Goal: Task Accomplishment & Management: Use online tool/utility

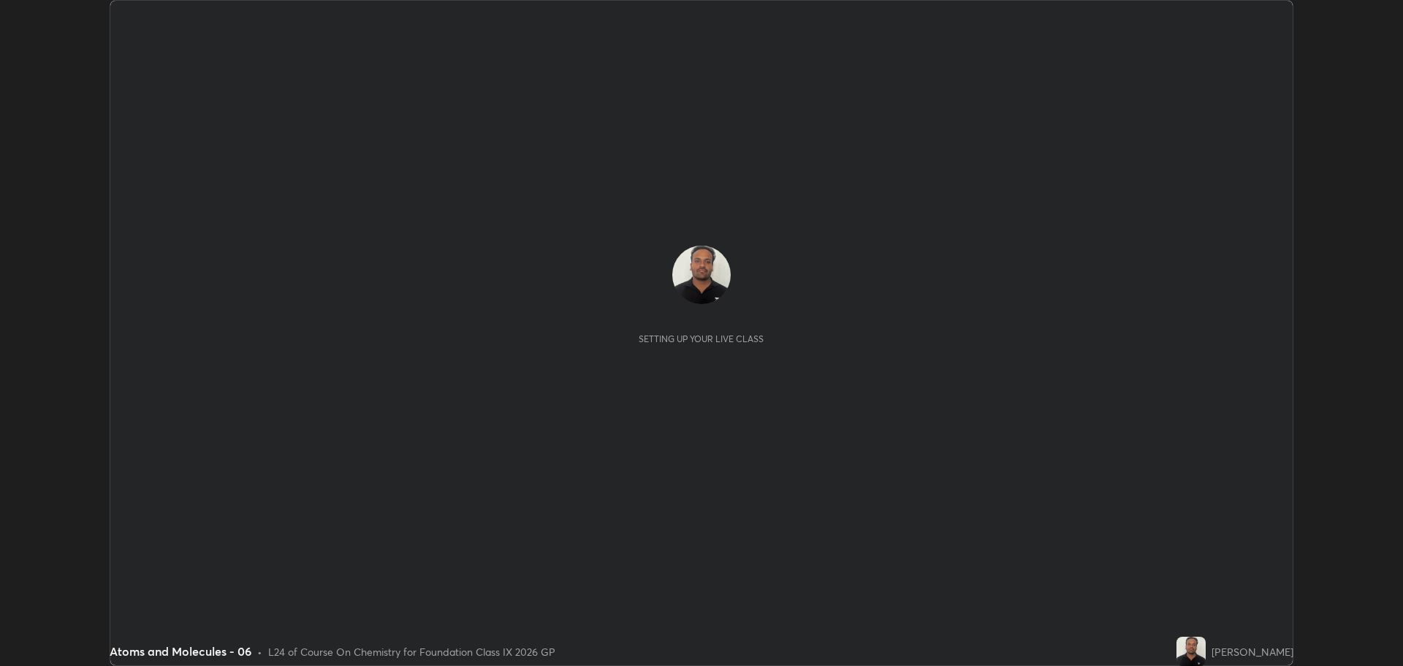
scroll to position [666, 1402]
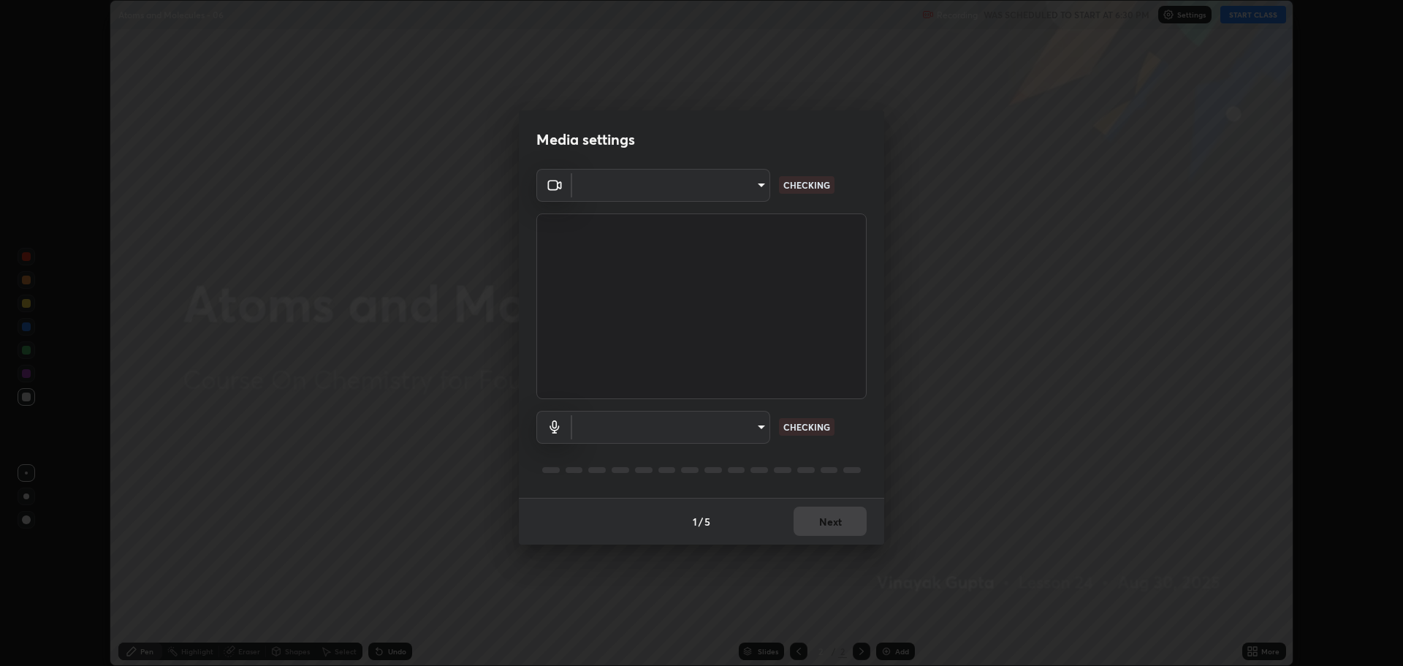
type input "818fcefd3fddf3d091a7478ec67eb8981ca9e8ab5665e76ce228af1b2ffa74de"
type input "default"
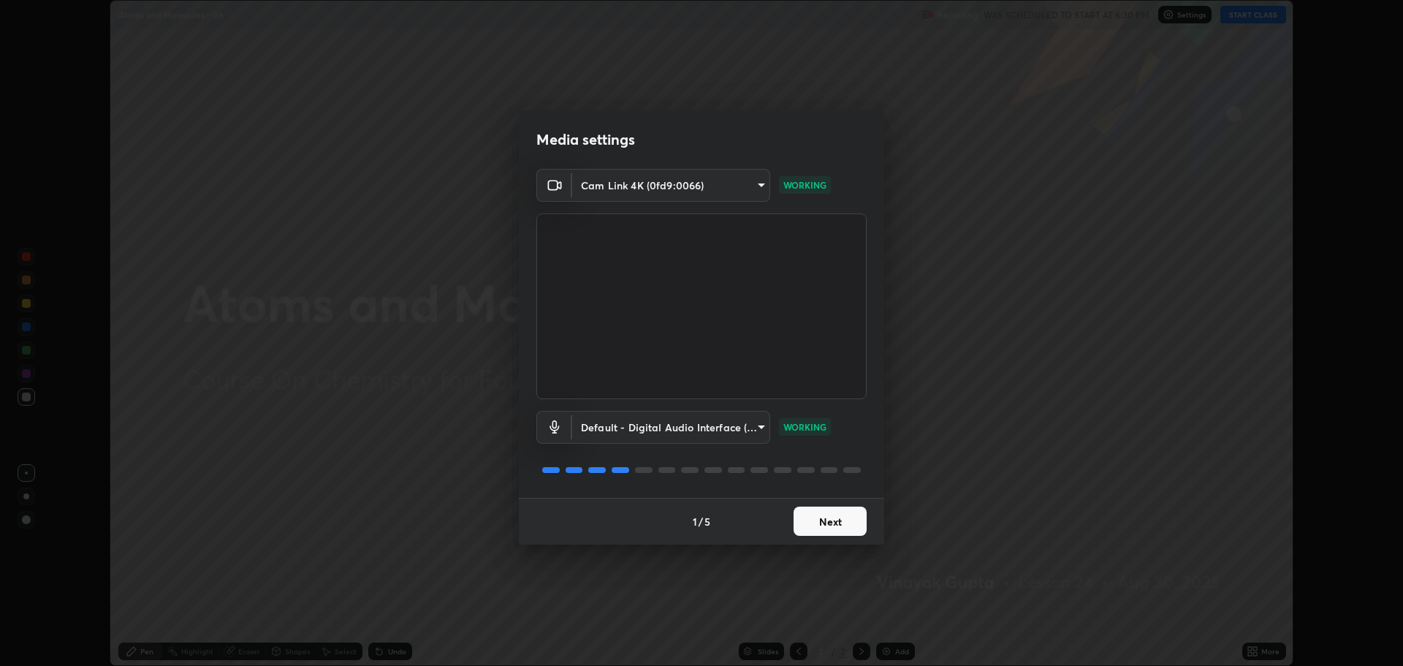
click at [840, 523] on button "Next" at bounding box center [830, 520] width 73 height 29
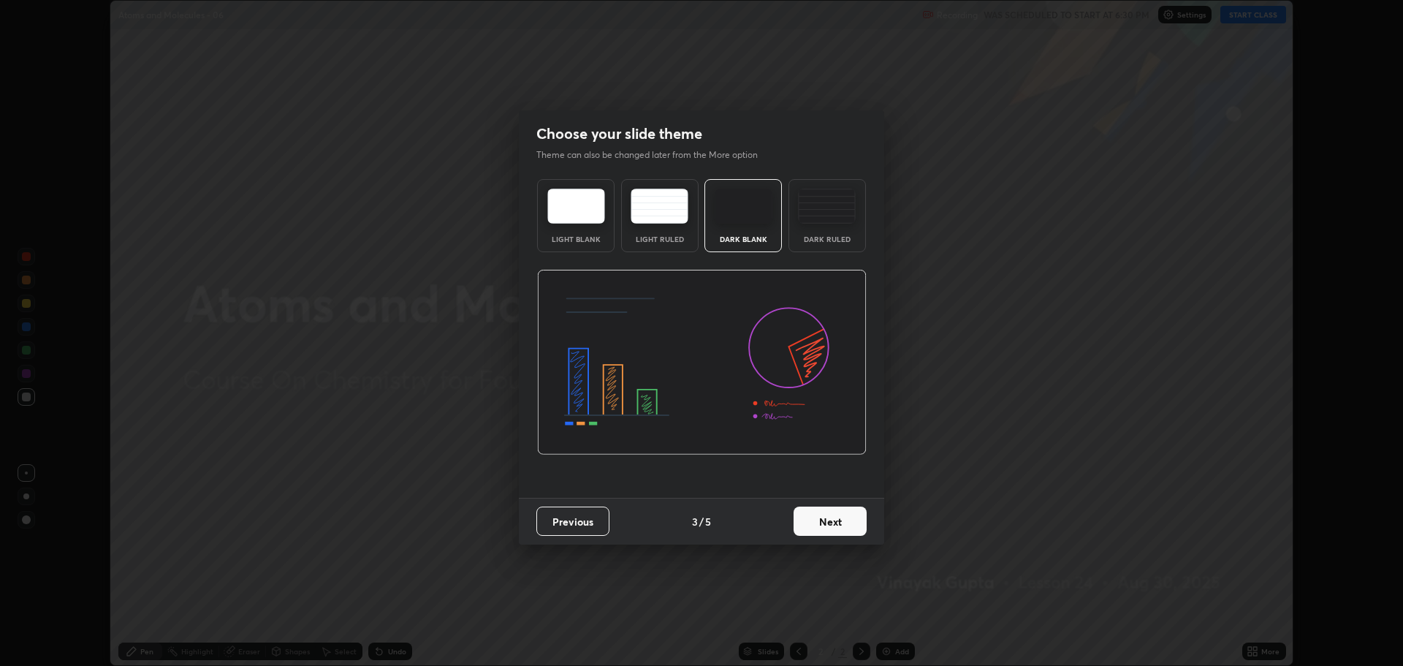
click at [838, 527] on button "Next" at bounding box center [830, 520] width 73 height 29
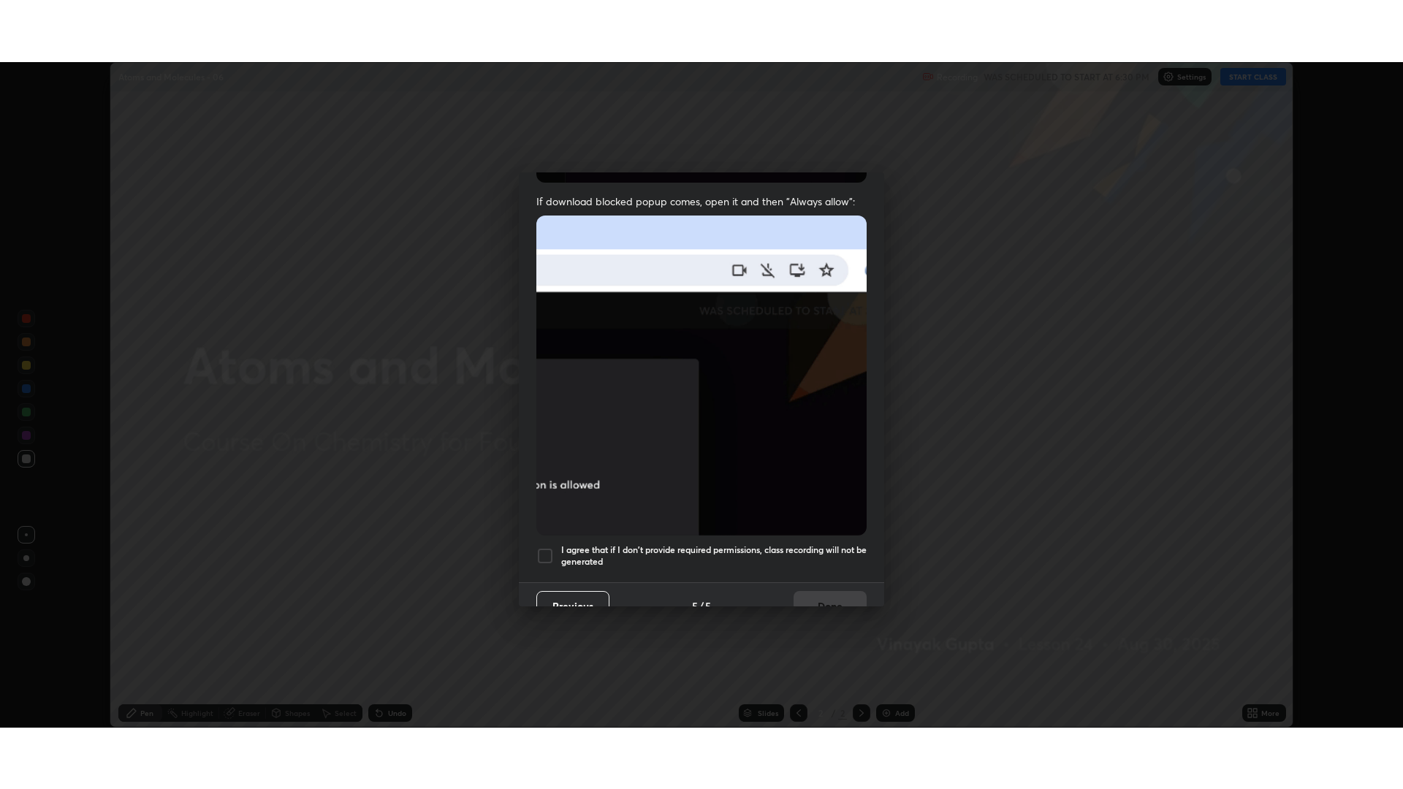
scroll to position [297, 0]
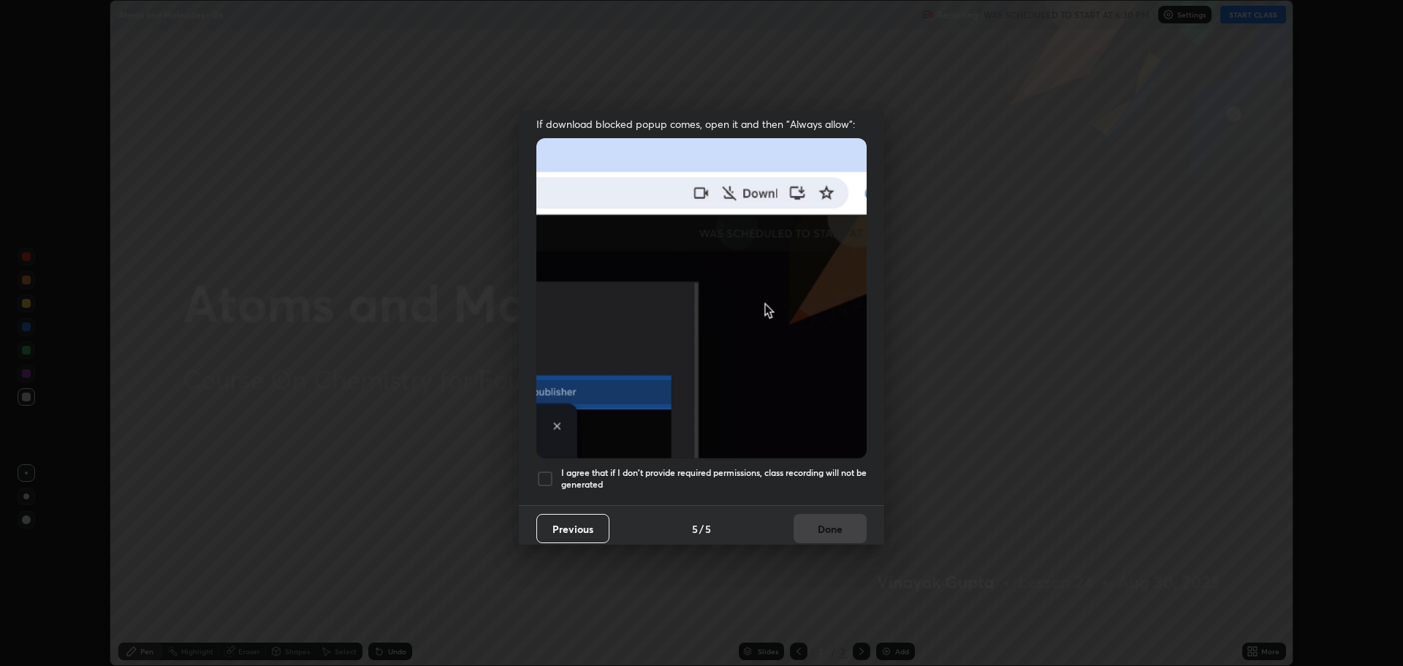
click at [612, 473] on h5 "I agree that if I don't provide required permissions, class recording will not …" at bounding box center [713, 478] width 305 height 23
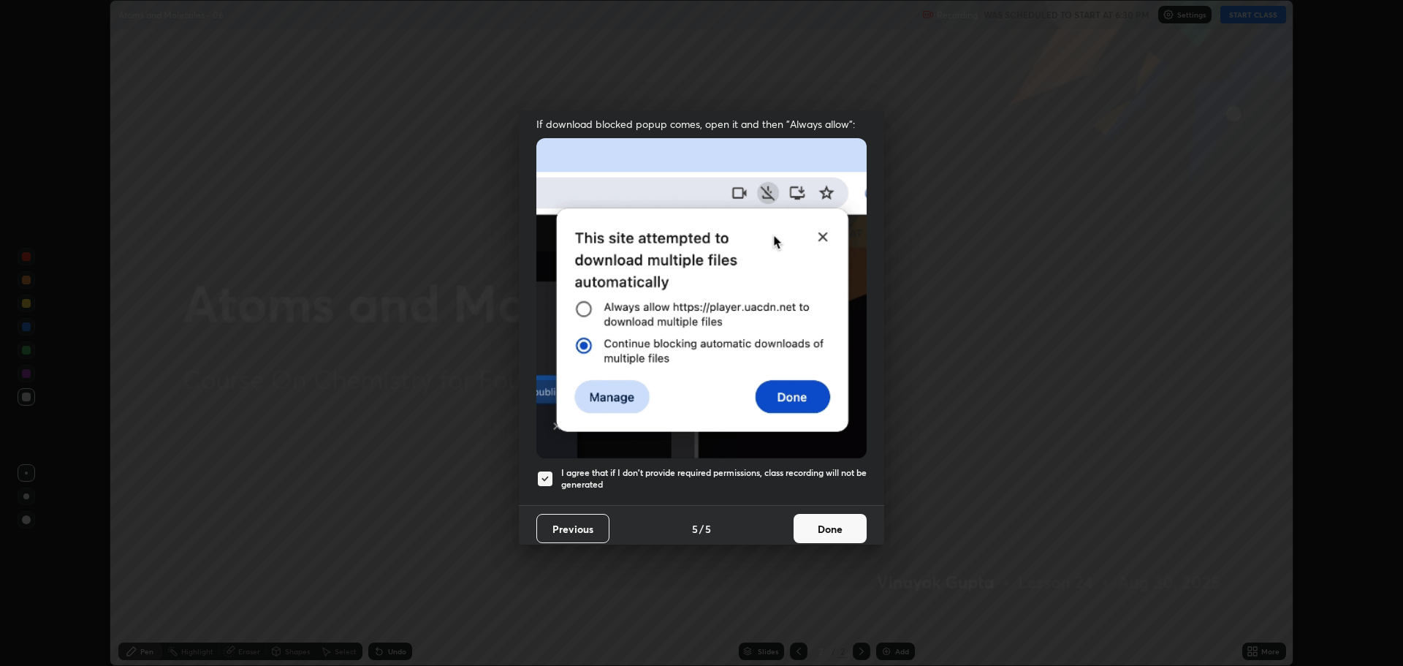
click at [829, 522] on button "Done" at bounding box center [830, 528] width 73 height 29
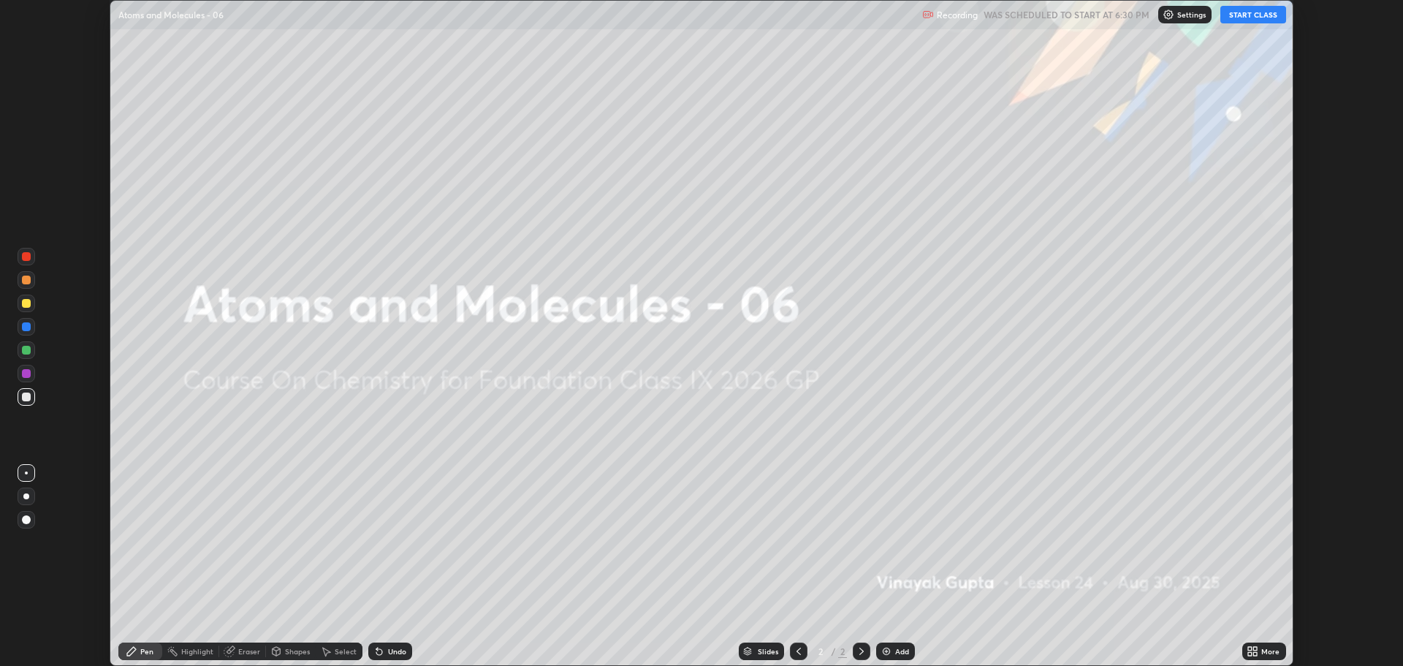
click at [1265, 655] on div "More" at bounding box center [1270, 651] width 18 height 7
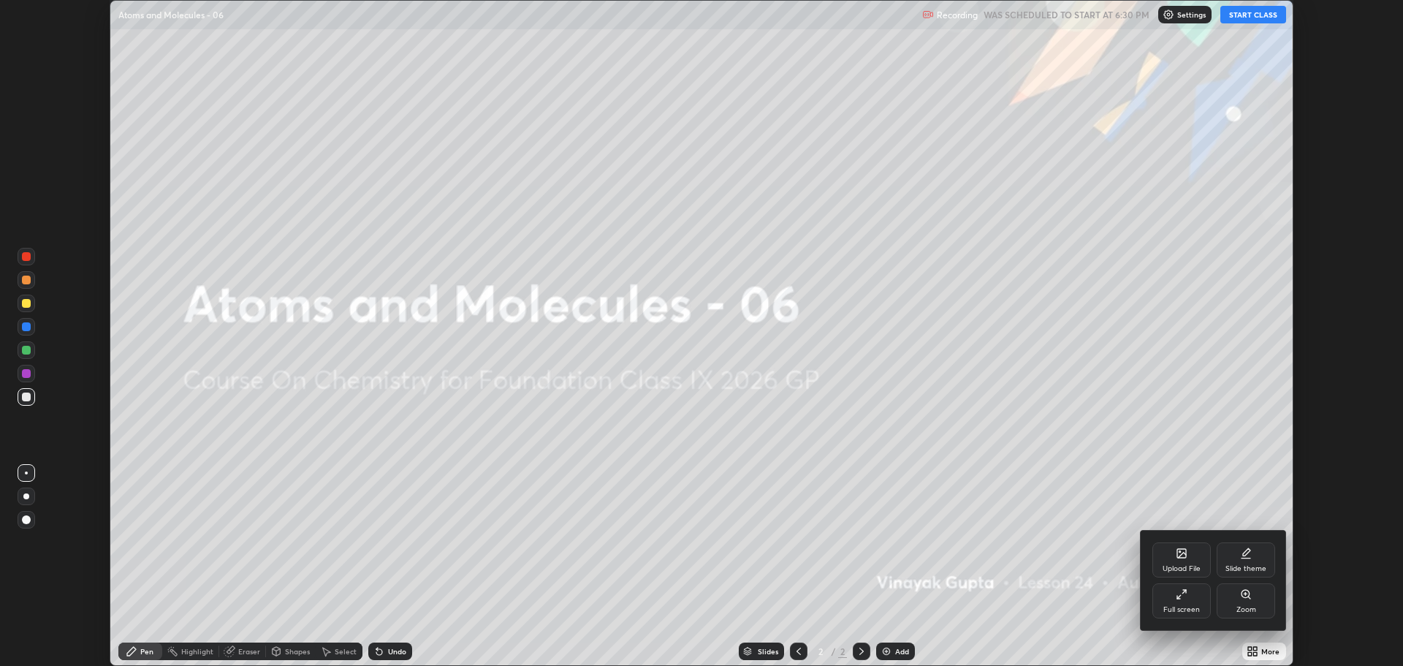
click at [1182, 560] on div "Upload File" at bounding box center [1182, 559] width 58 height 35
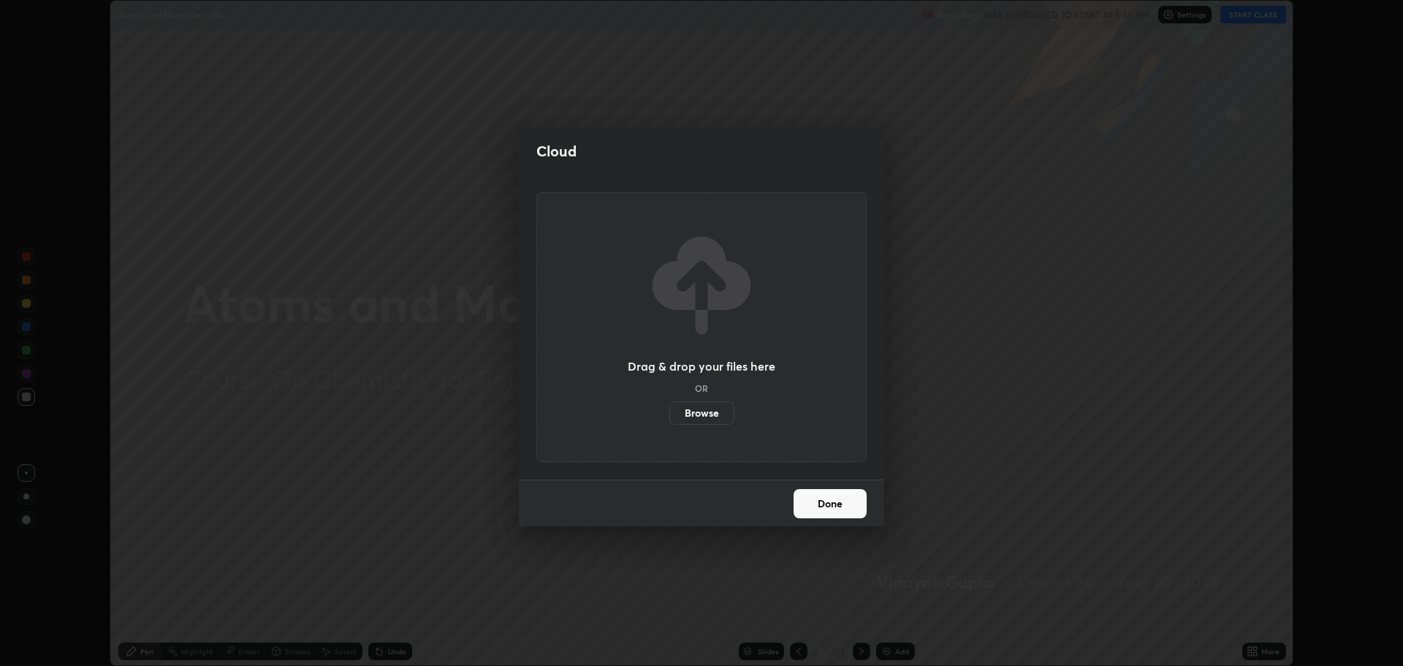
click at [715, 415] on label "Browse" at bounding box center [701, 412] width 65 height 23
click at [669, 415] on input "Browse" at bounding box center [669, 412] width 0 height 23
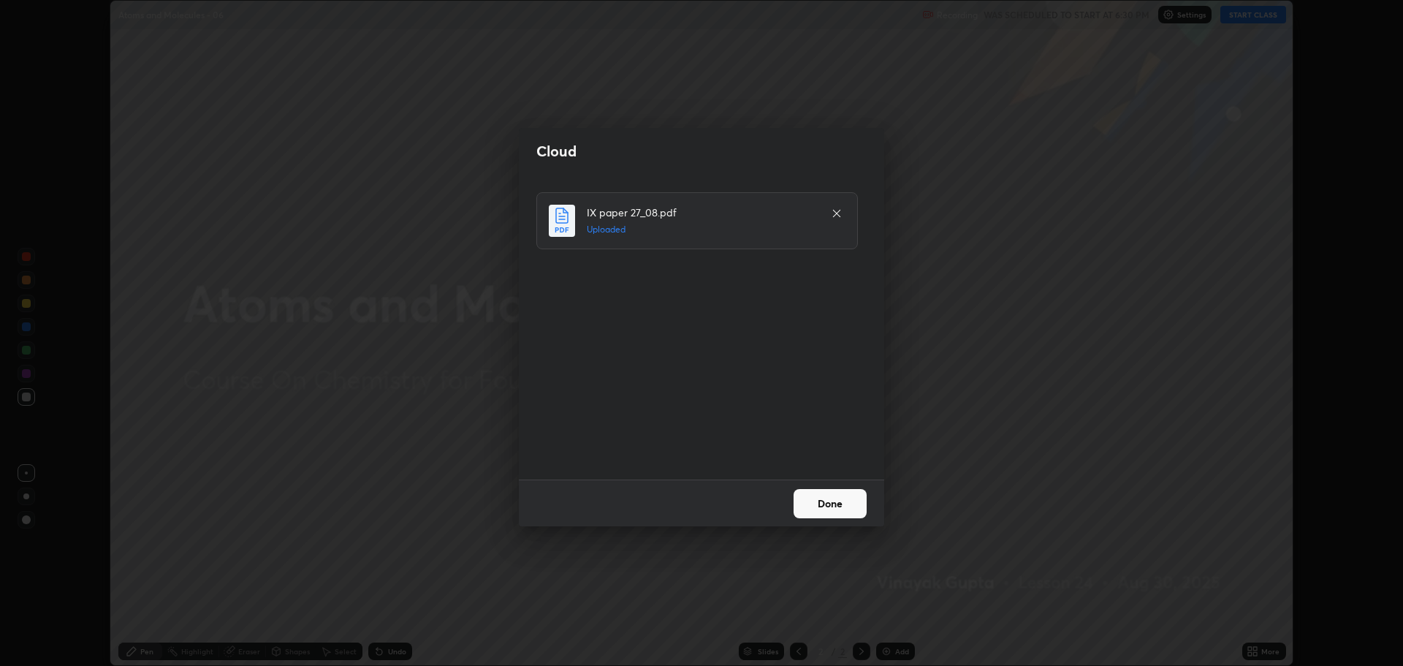
click at [855, 499] on button "Done" at bounding box center [830, 503] width 73 height 29
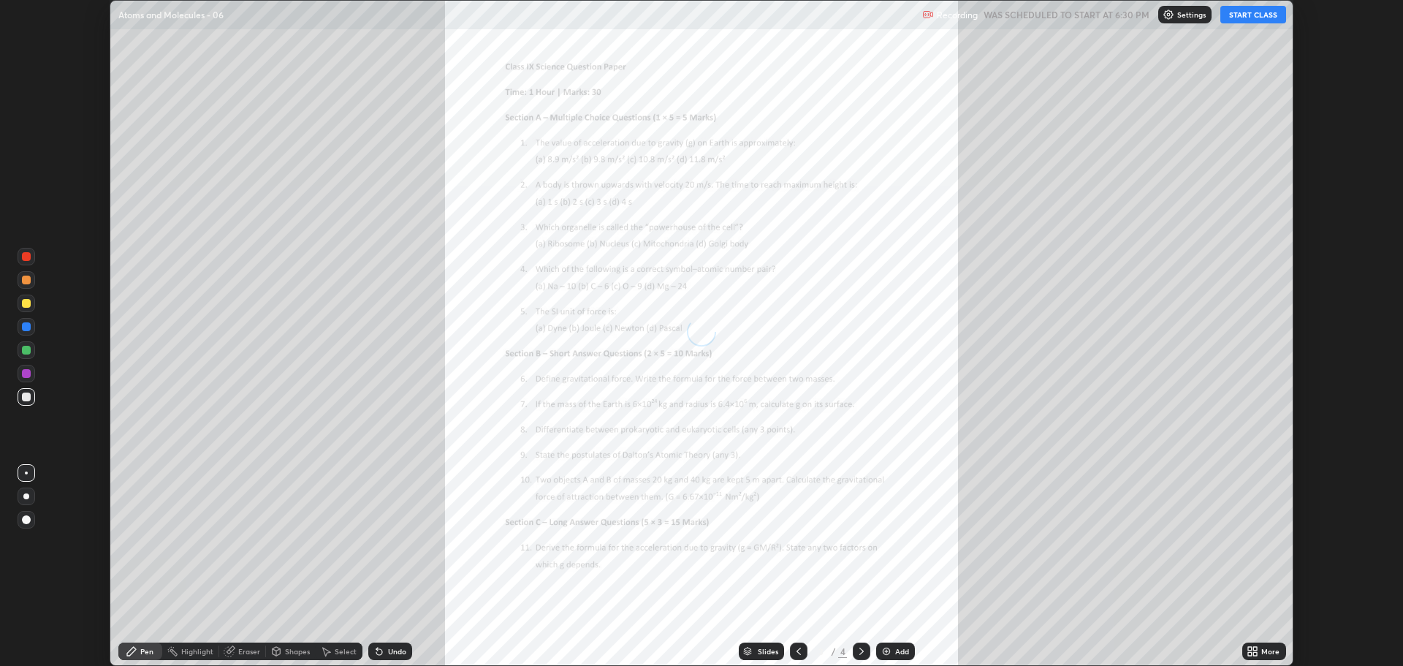
click at [1256, 12] on button "START CLASS" at bounding box center [1253, 15] width 66 height 18
click at [1269, 648] on div "More" at bounding box center [1270, 651] width 18 height 7
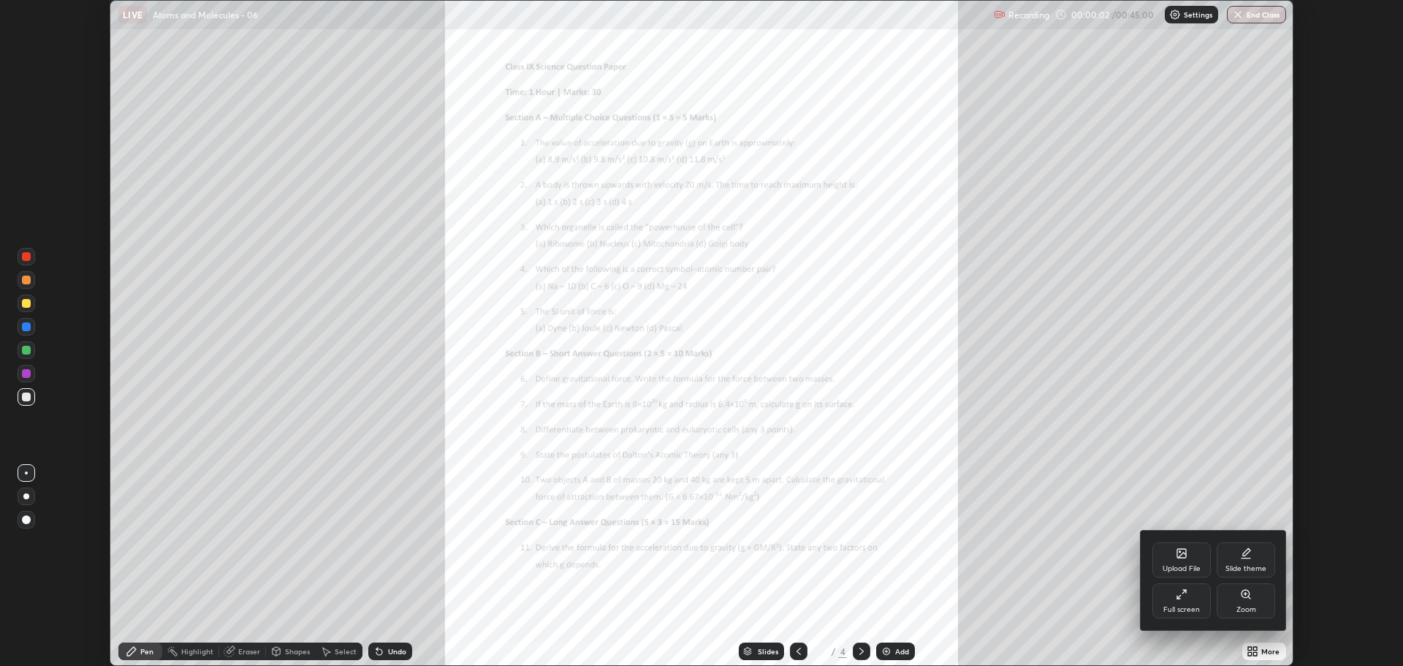
click at [1177, 606] on div "Full screen" at bounding box center [1181, 609] width 37 height 7
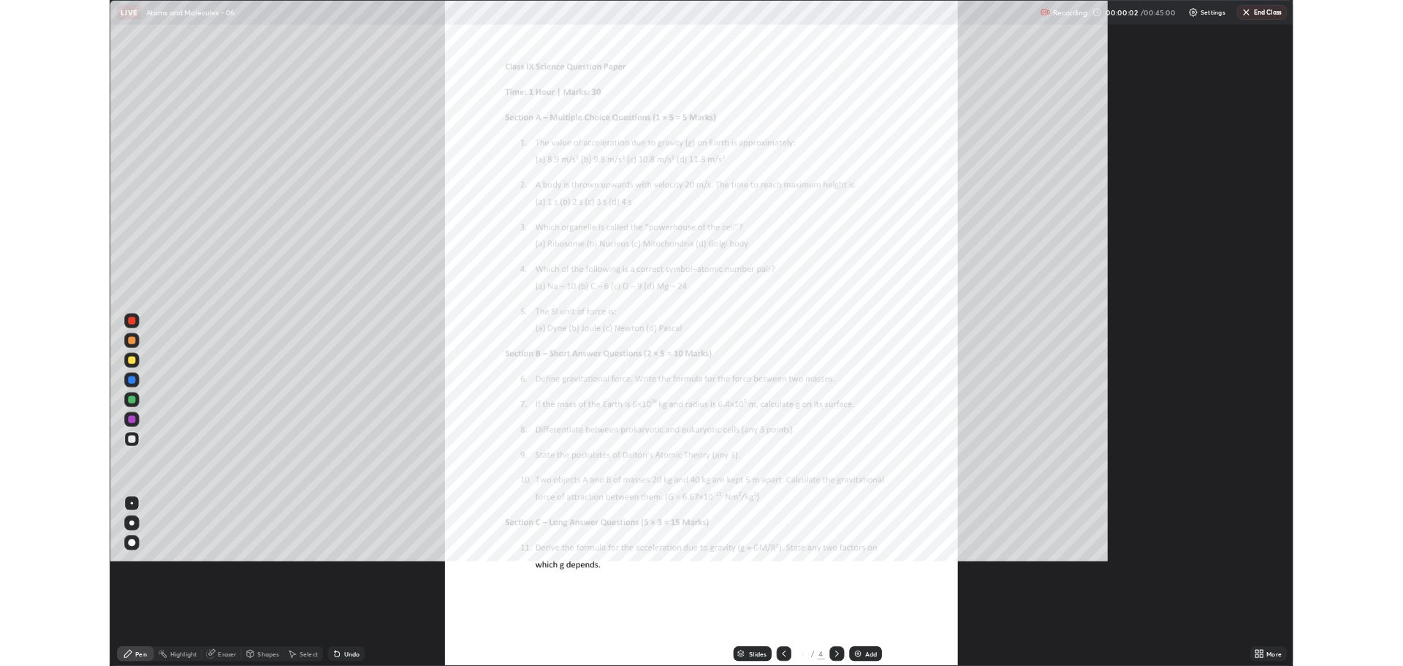
scroll to position [789, 1403]
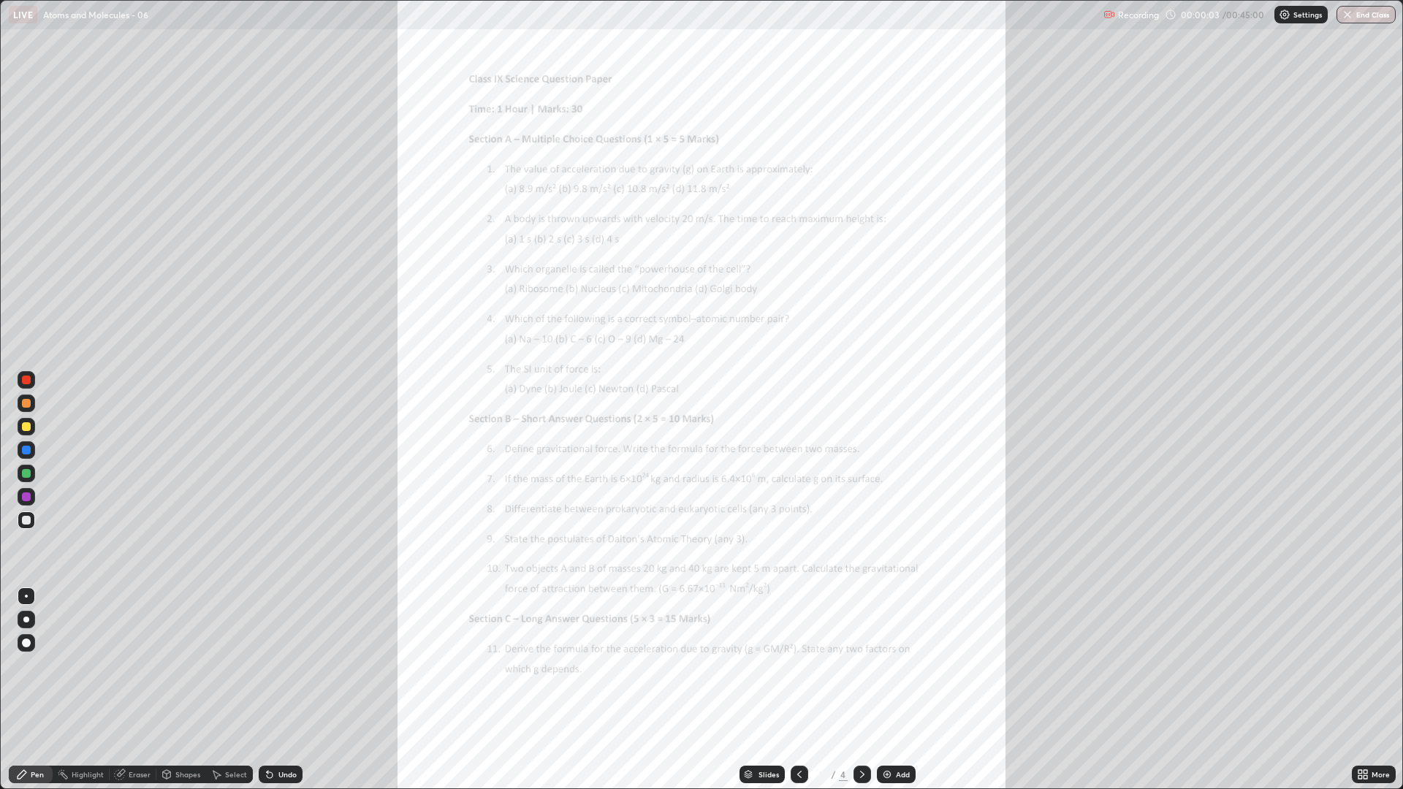
click at [1365, 665] on icon at bounding box center [1366, 777] width 4 height 4
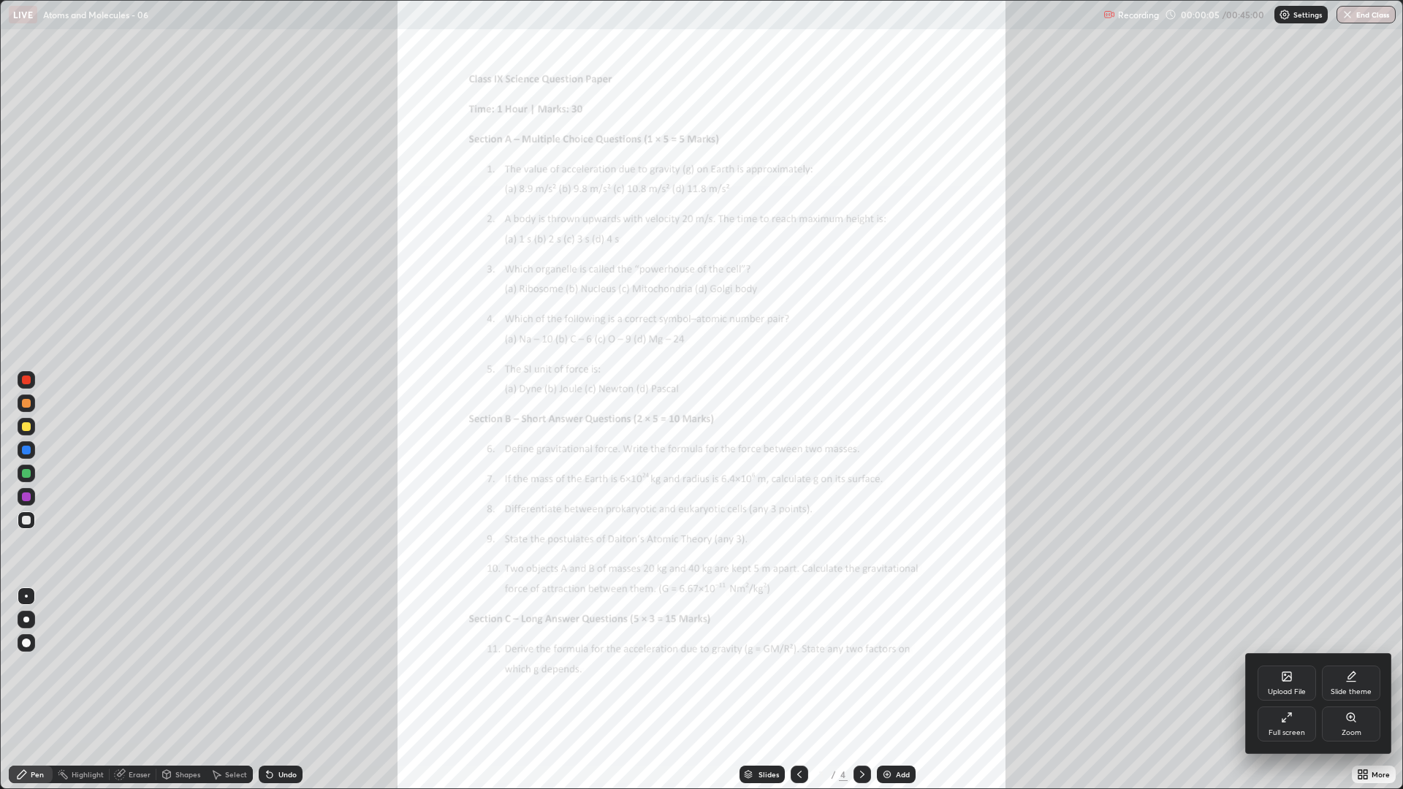
click at [1350, 665] on div "Zoom" at bounding box center [1351, 724] width 58 height 35
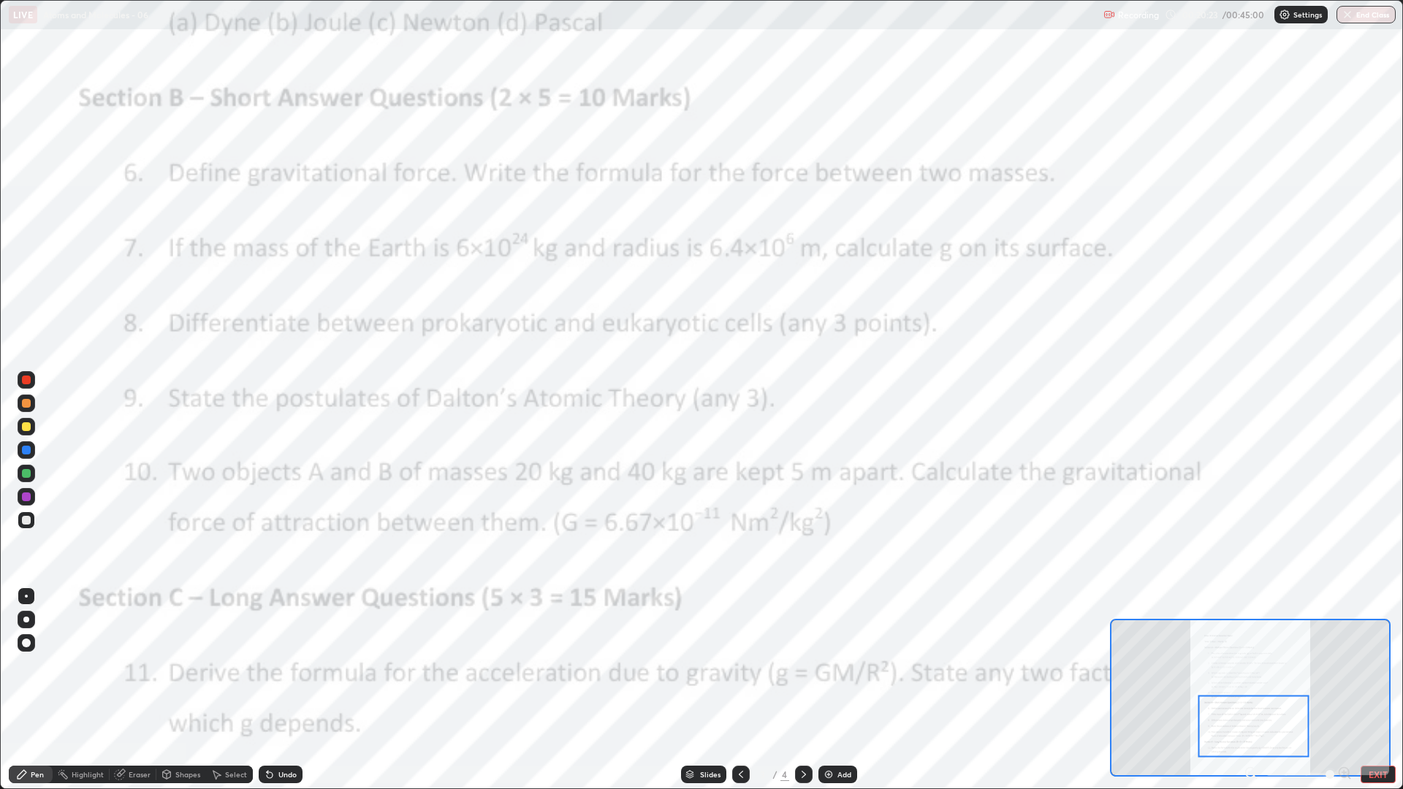
click at [801, 665] on icon at bounding box center [804, 775] width 12 height 12
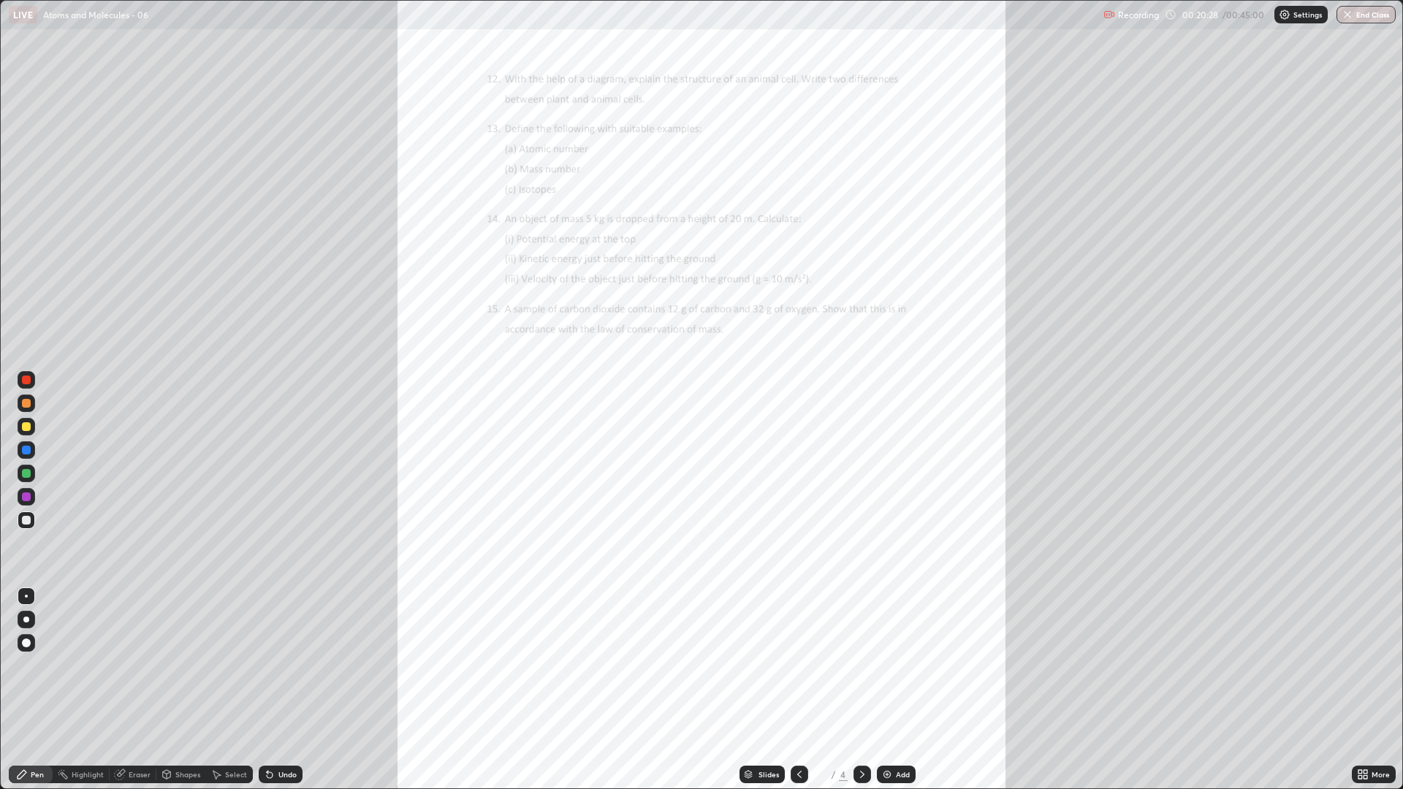
click at [798, 665] on icon at bounding box center [800, 775] width 12 height 12
click at [1367, 665] on icon at bounding box center [1366, 772] width 4 height 4
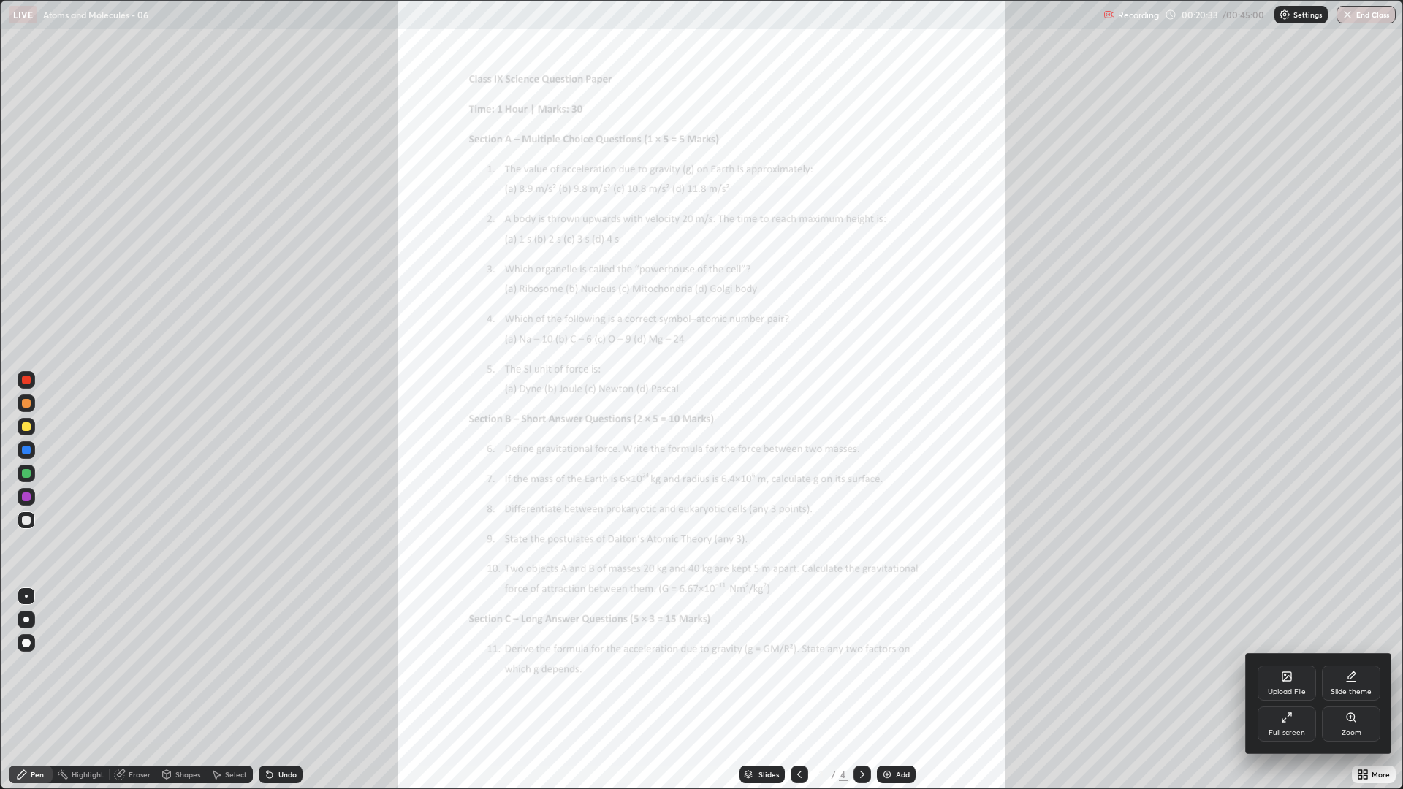
click at [865, 665] on div at bounding box center [701, 394] width 1403 height 789
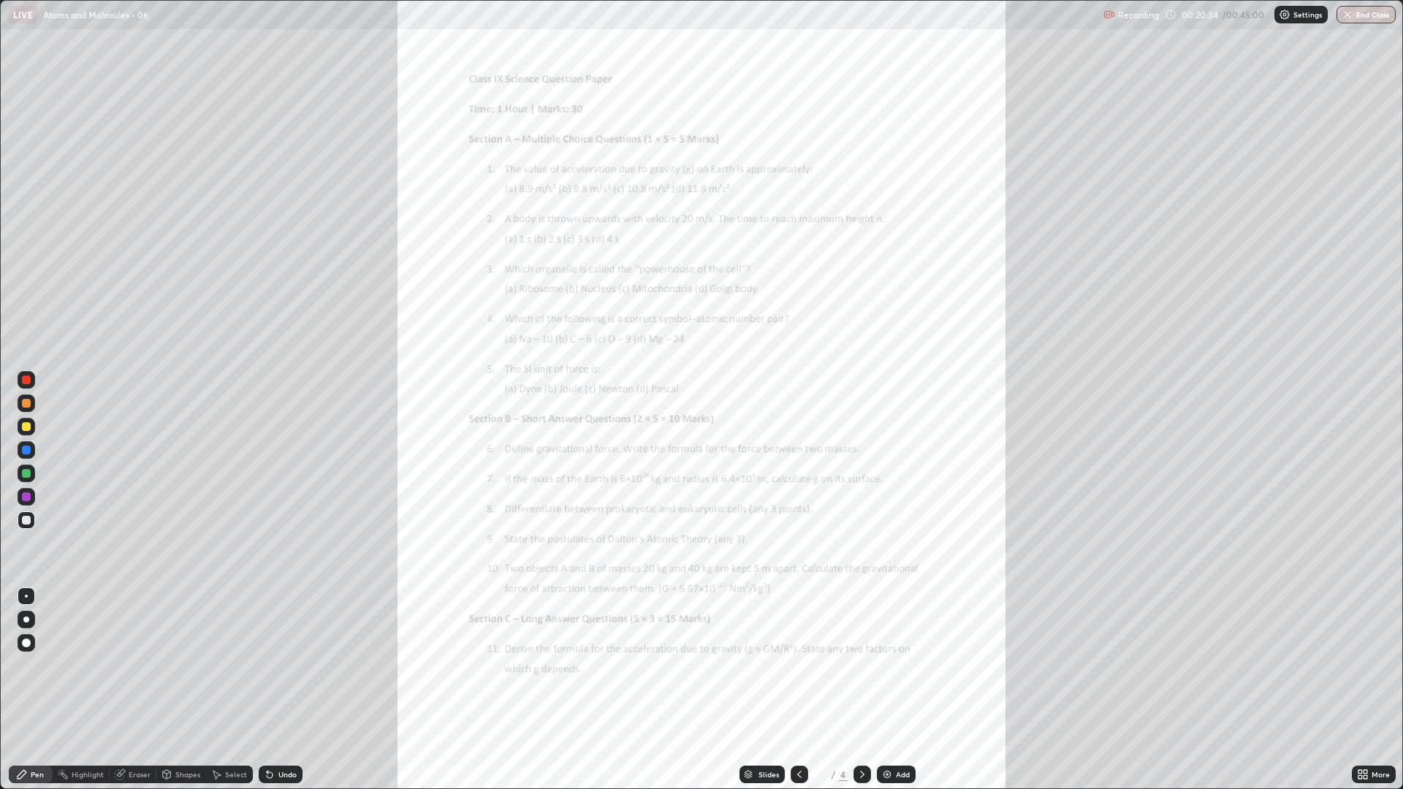
click at [861, 665] on icon at bounding box center [863, 775] width 12 height 12
click at [801, 665] on div at bounding box center [800, 774] width 18 height 29
click at [798, 665] on icon at bounding box center [800, 775] width 12 height 12
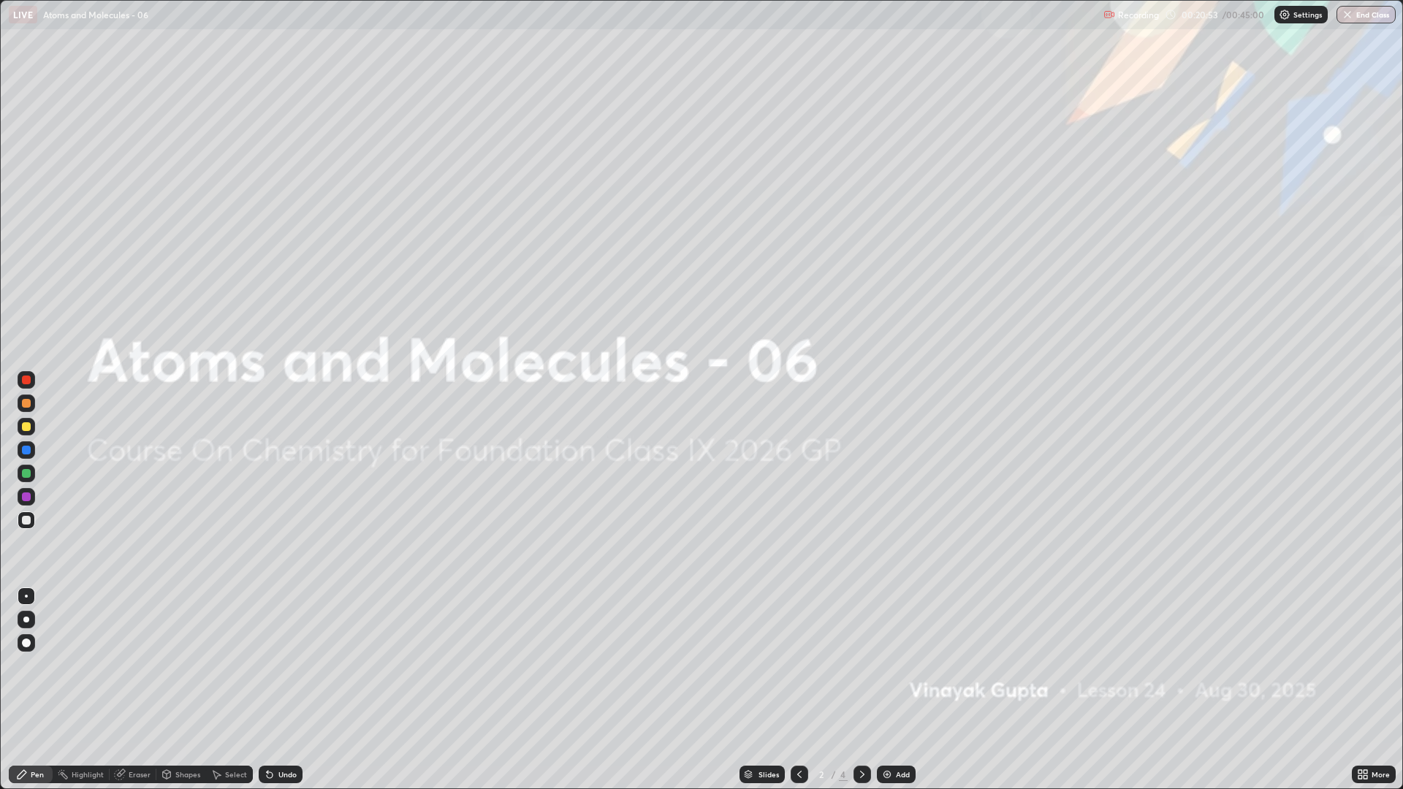
click at [859, 665] on div at bounding box center [863, 775] width 18 height 18
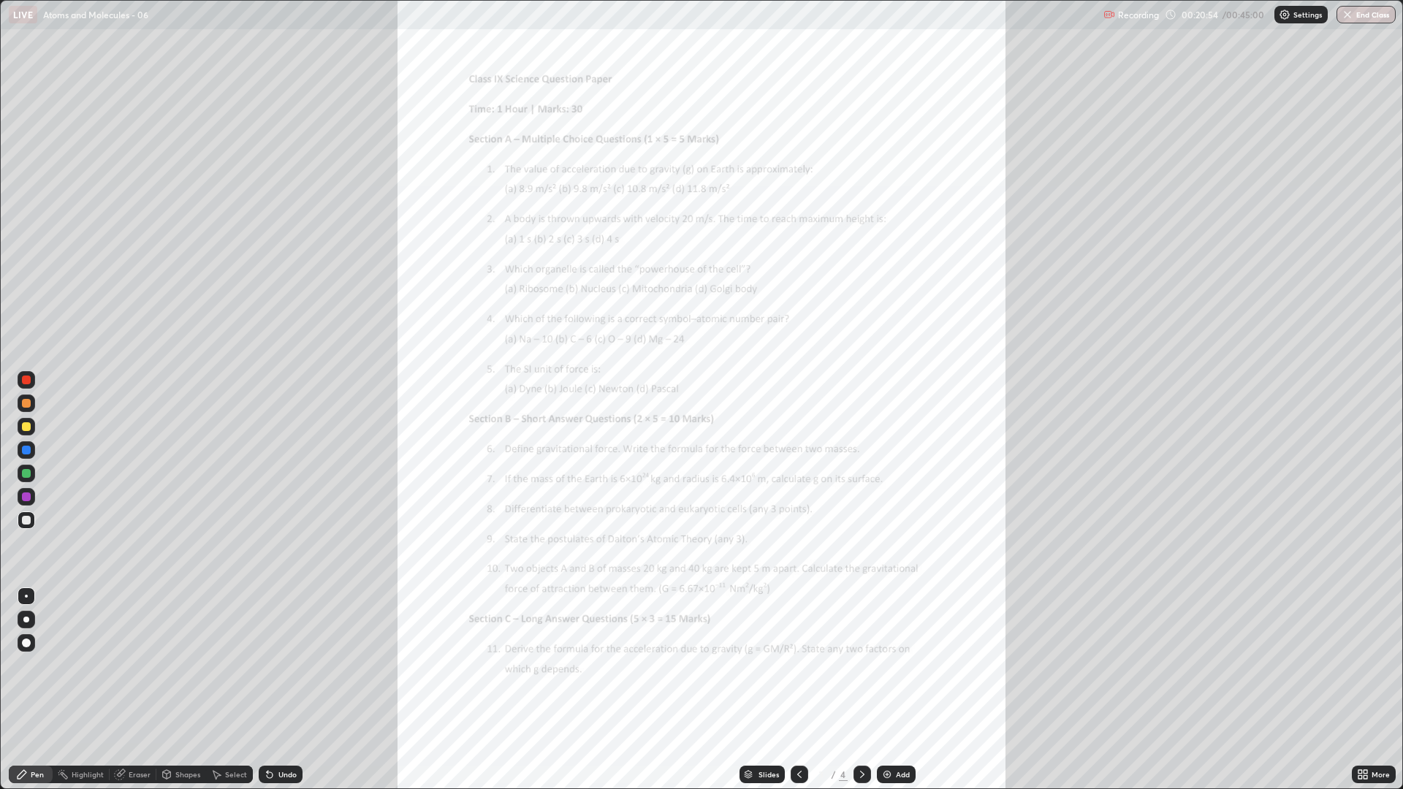
click at [861, 665] on icon at bounding box center [863, 775] width 12 height 12
click at [794, 665] on icon at bounding box center [800, 775] width 12 height 12
click at [1365, 665] on icon at bounding box center [1366, 777] width 4 height 4
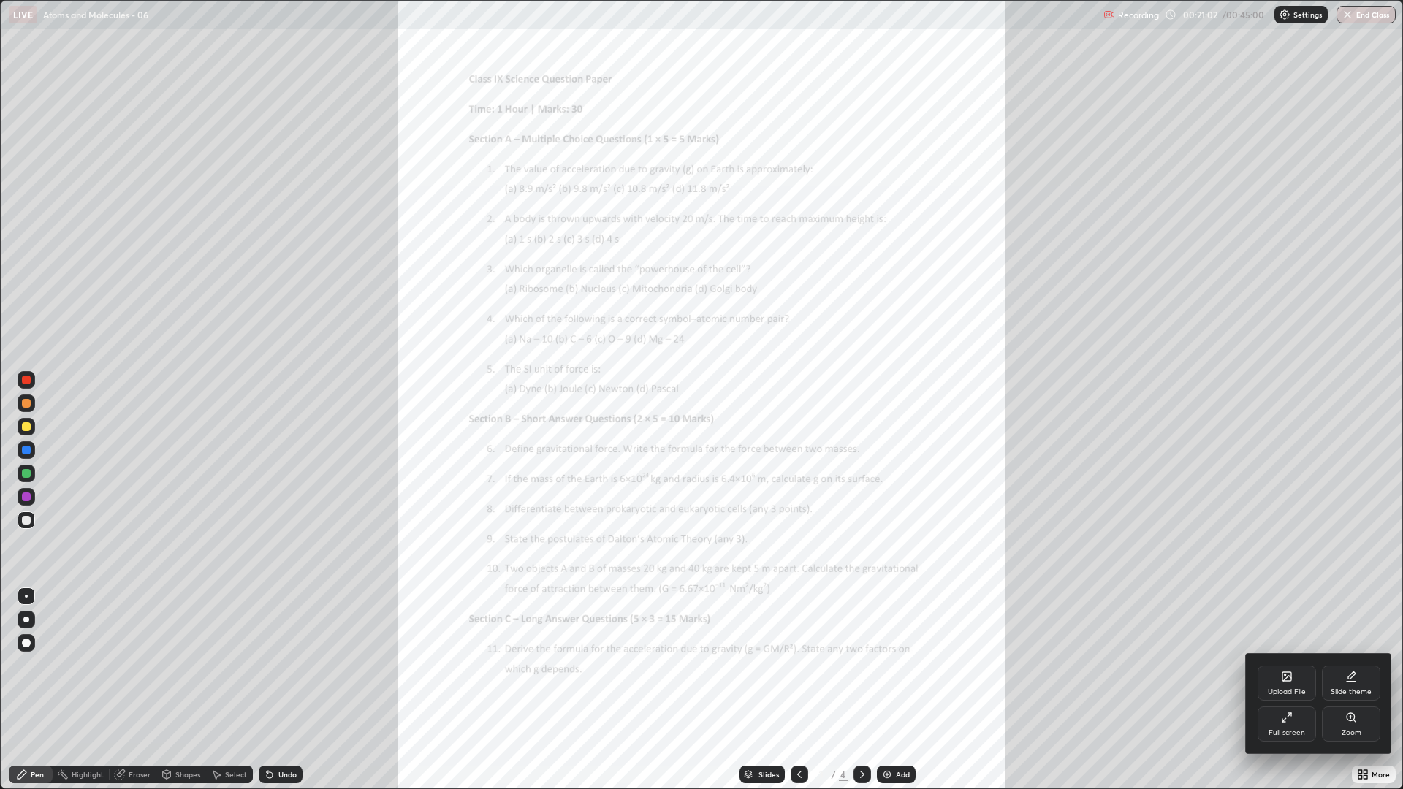
click at [1295, 665] on div "Full screen" at bounding box center [1287, 724] width 58 height 35
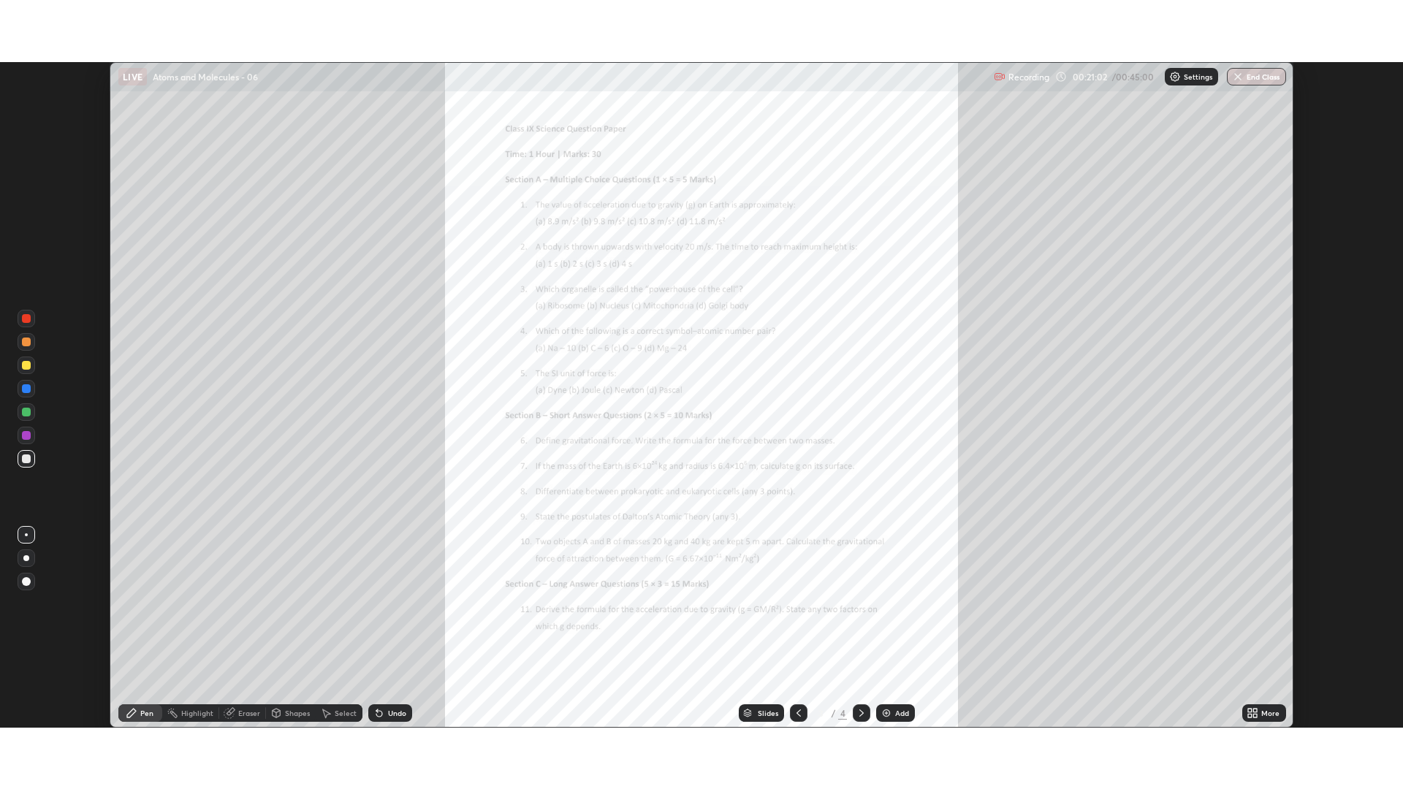
scroll to position [72417, 71679]
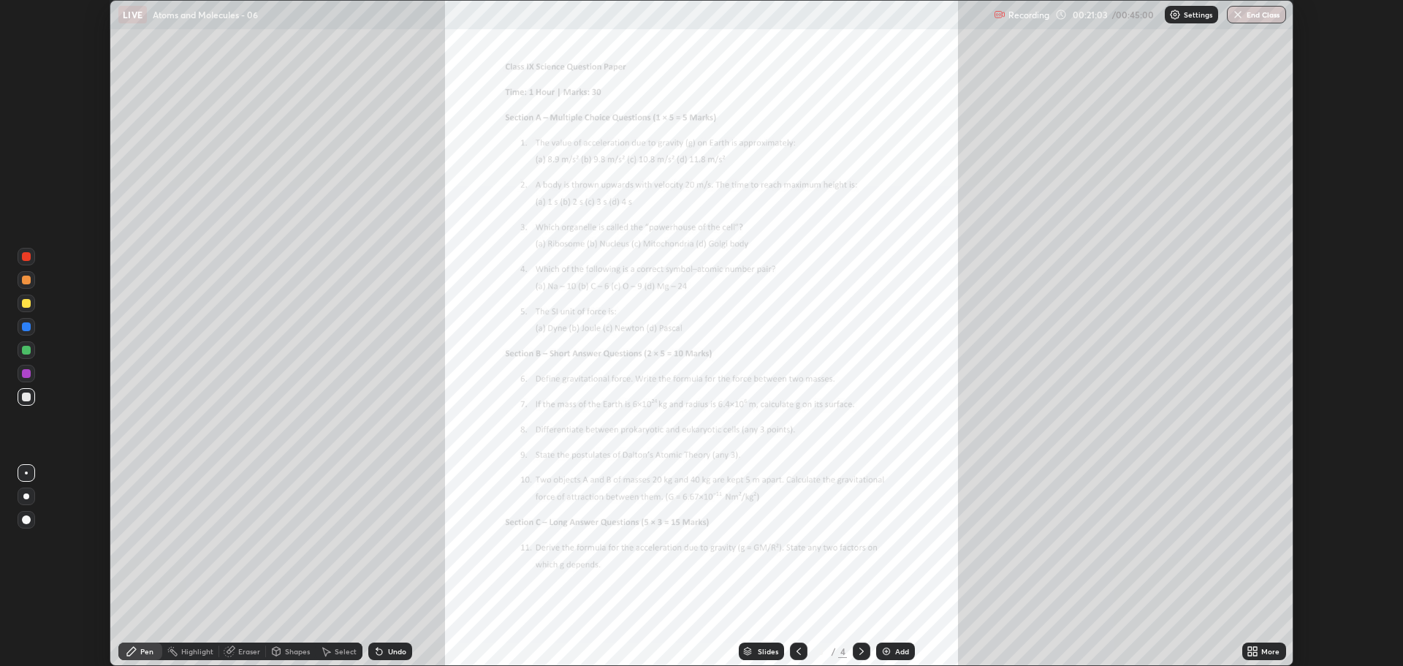
click at [1271, 648] on div "More" at bounding box center [1270, 651] width 18 height 7
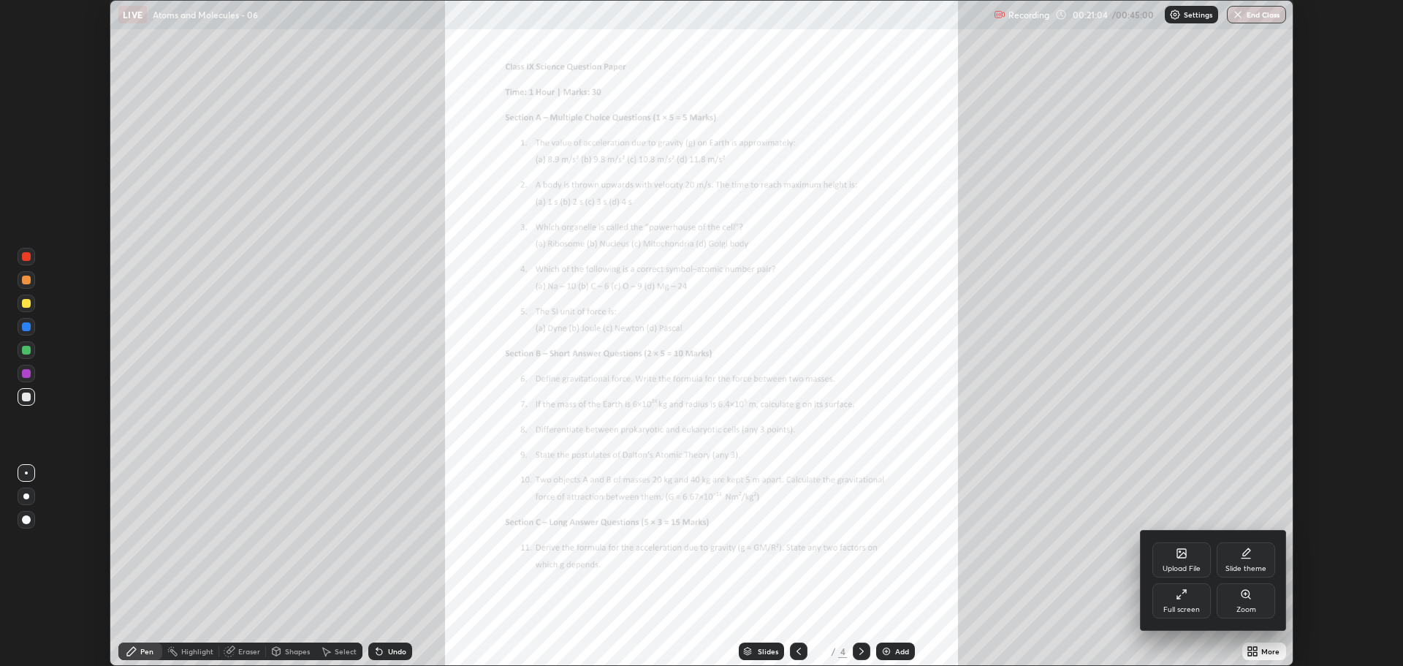
click at [1185, 600] on div "Full screen" at bounding box center [1182, 600] width 58 height 35
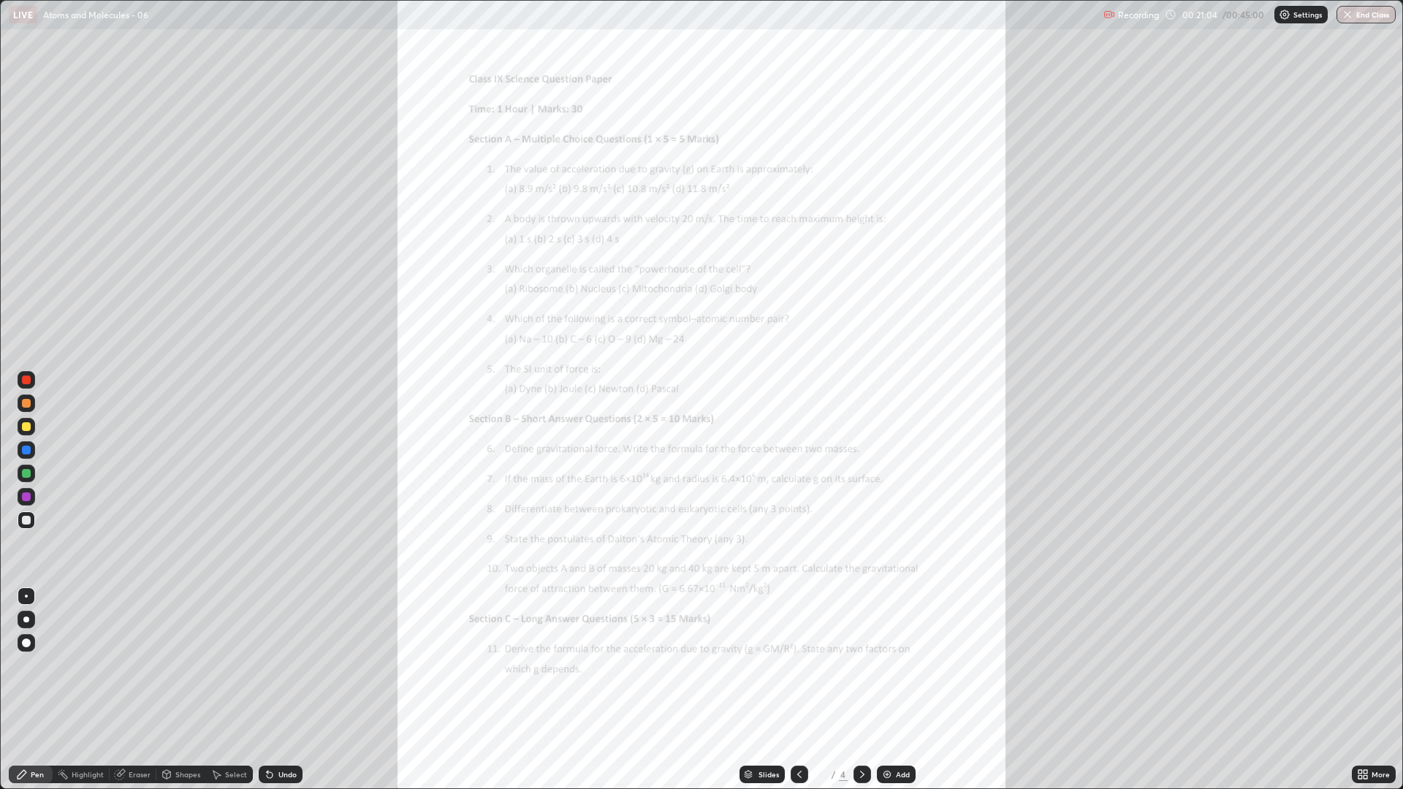
scroll to position [789, 1403]
click at [1375, 665] on div "More" at bounding box center [1381, 774] width 18 height 7
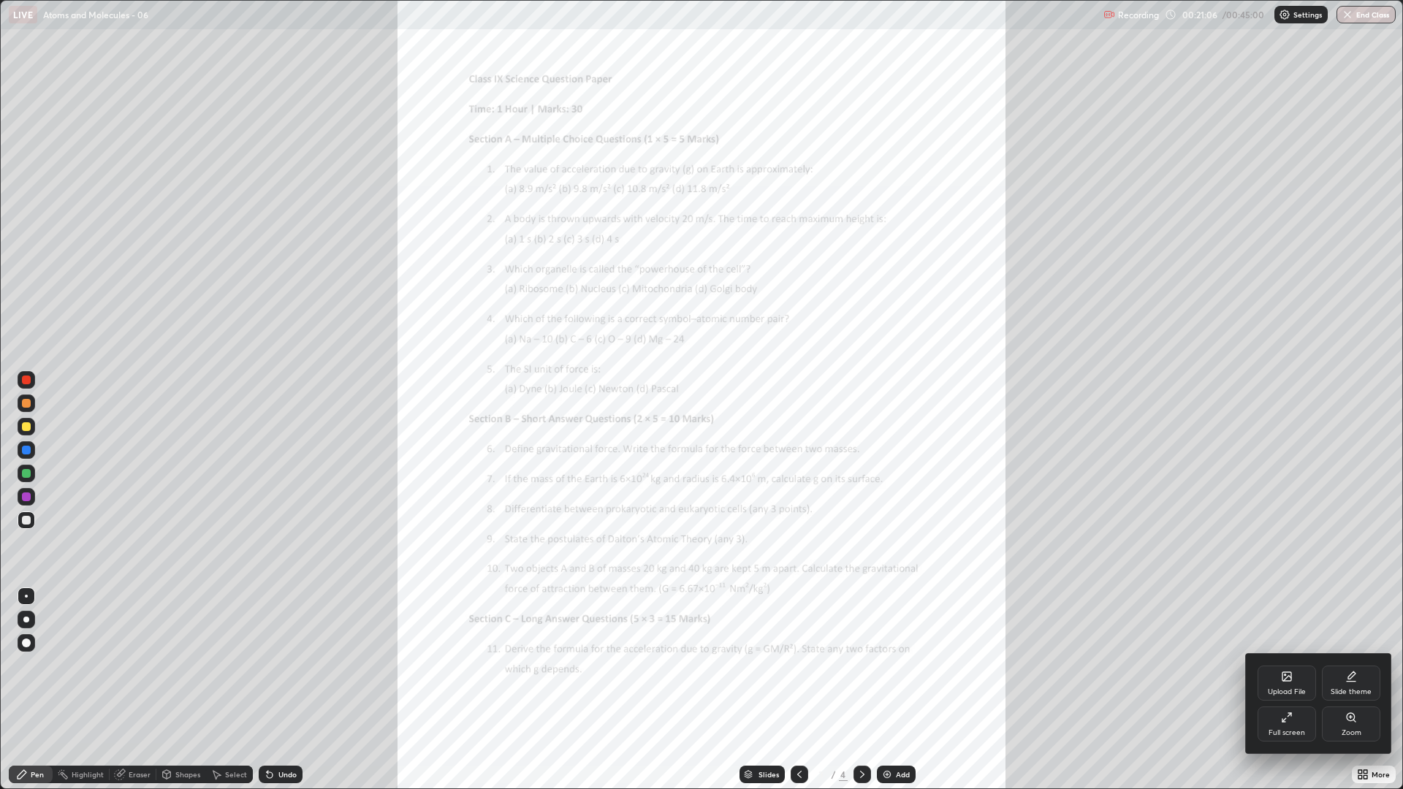
click at [1362, 665] on div "Zoom" at bounding box center [1351, 724] width 58 height 35
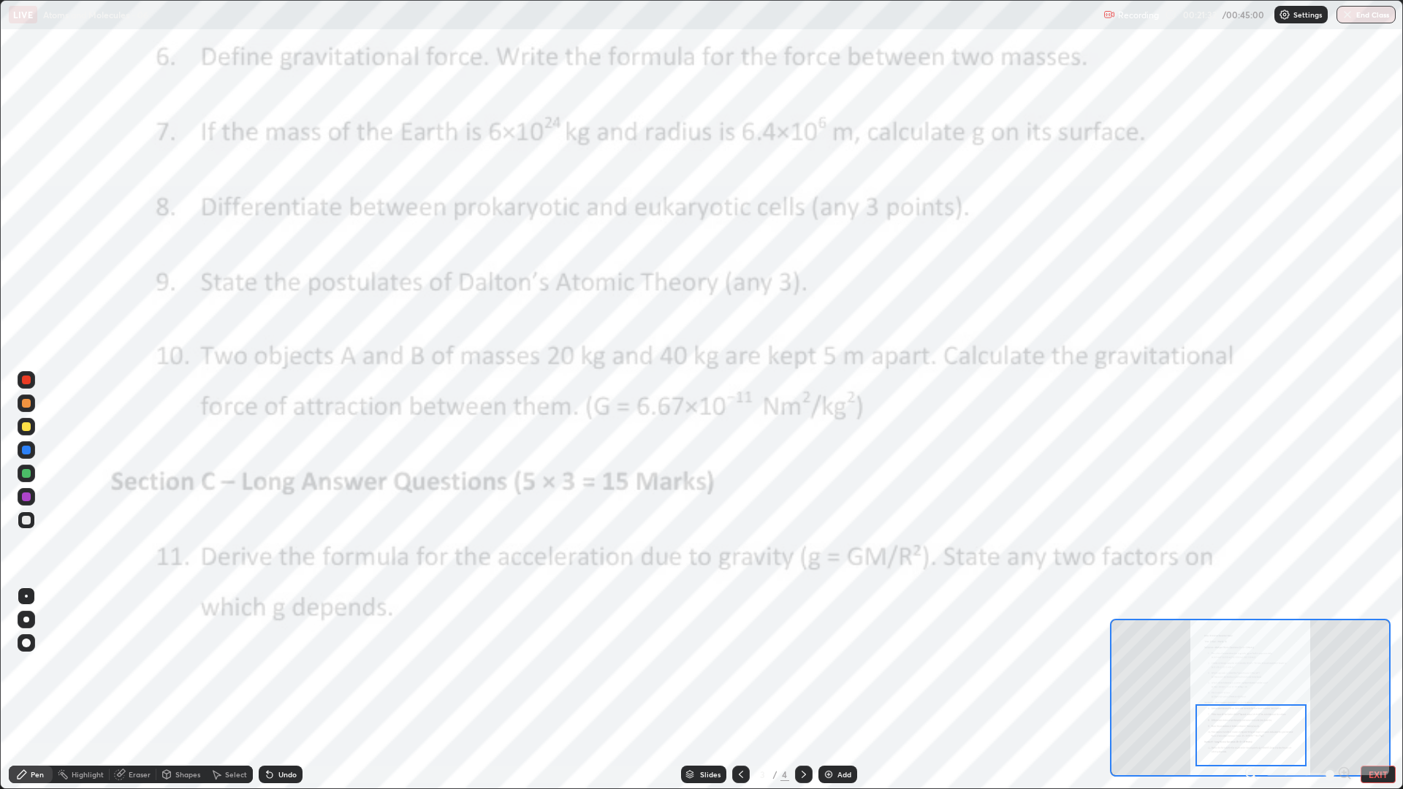
click at [800, 665] on icon at bounding box center [804, 775] width 12 height 12
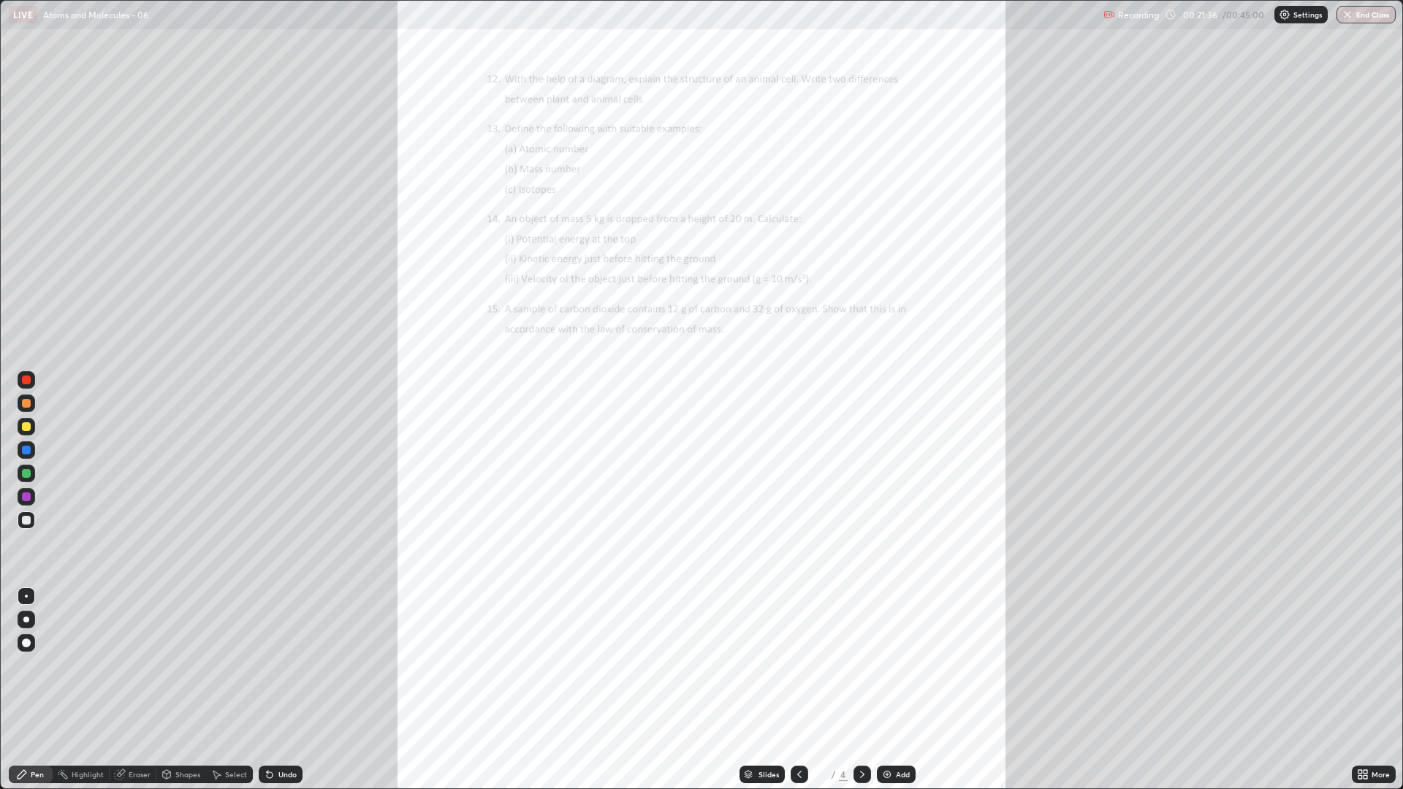
click at [1372, 665] on div "More" at bounding box center [1381, 774] width 18 height 7
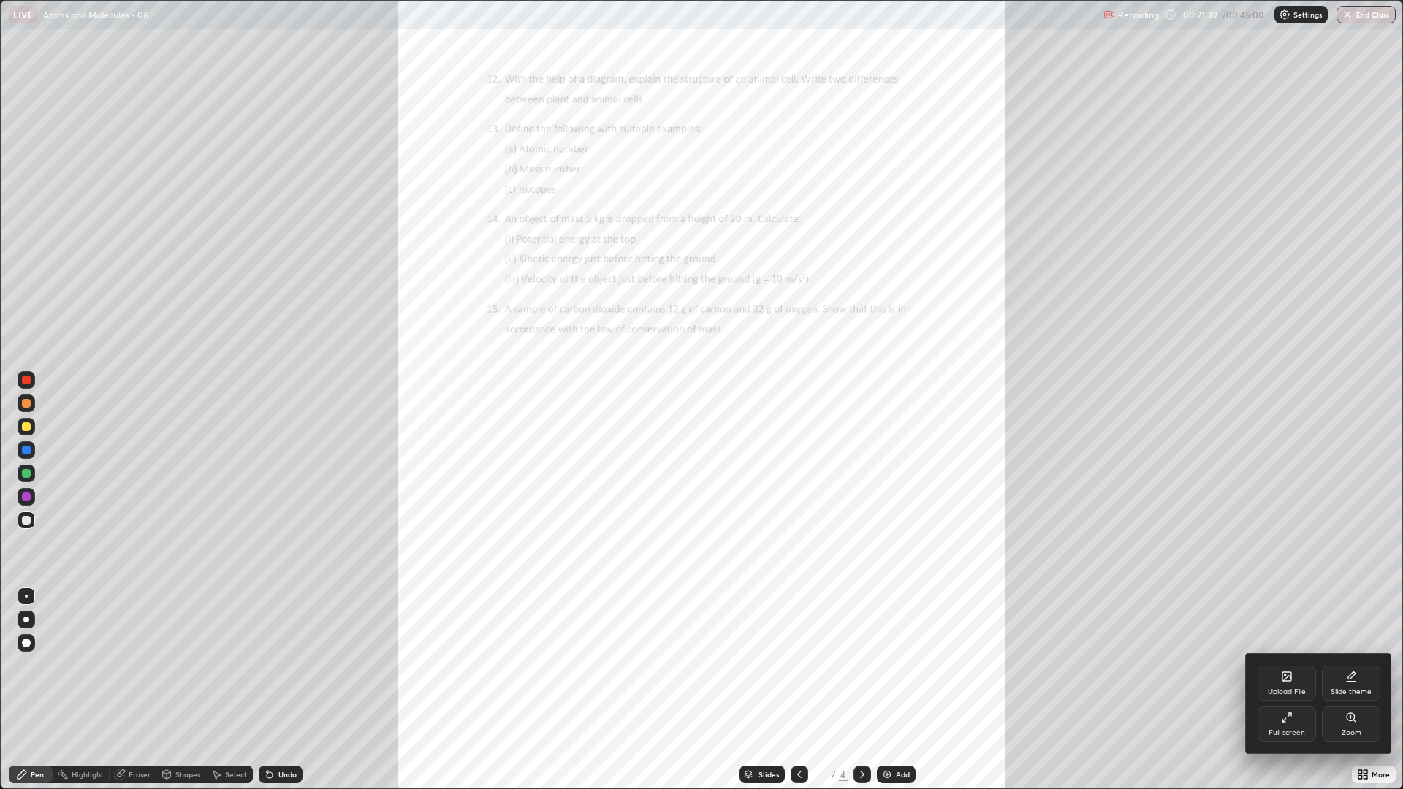
click at [1356, 665] on div "Zoom" at bounding box center [1351, 724] width 58 height 35
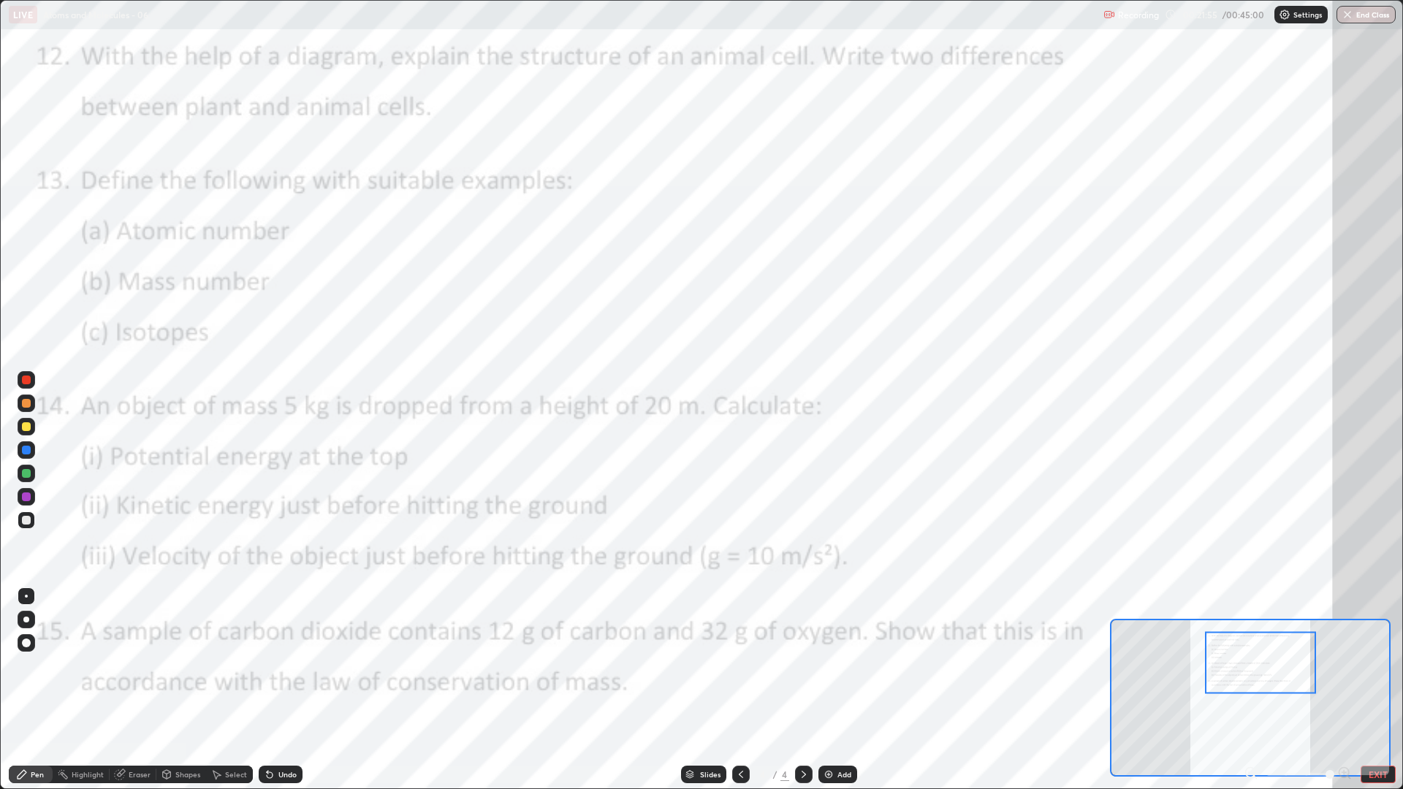
click at [24, 449] on div at bounding box center [26, 450] width 9 height 9
click at [739, 665] on icon at bounding box center [741, 774] width 4 height 7
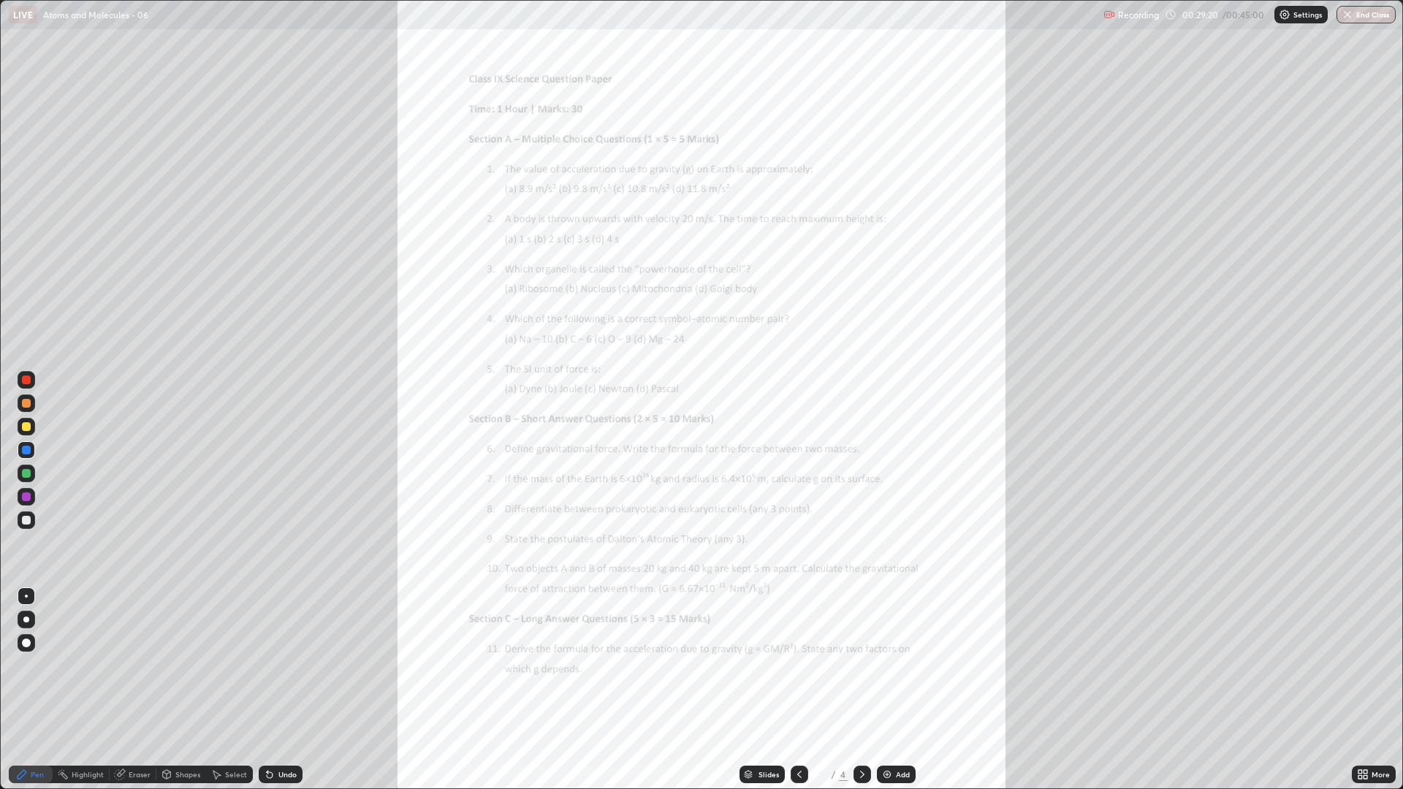
click at [1372, 665] on div "More" at bounding box center [1381, 774] width 18 height 7
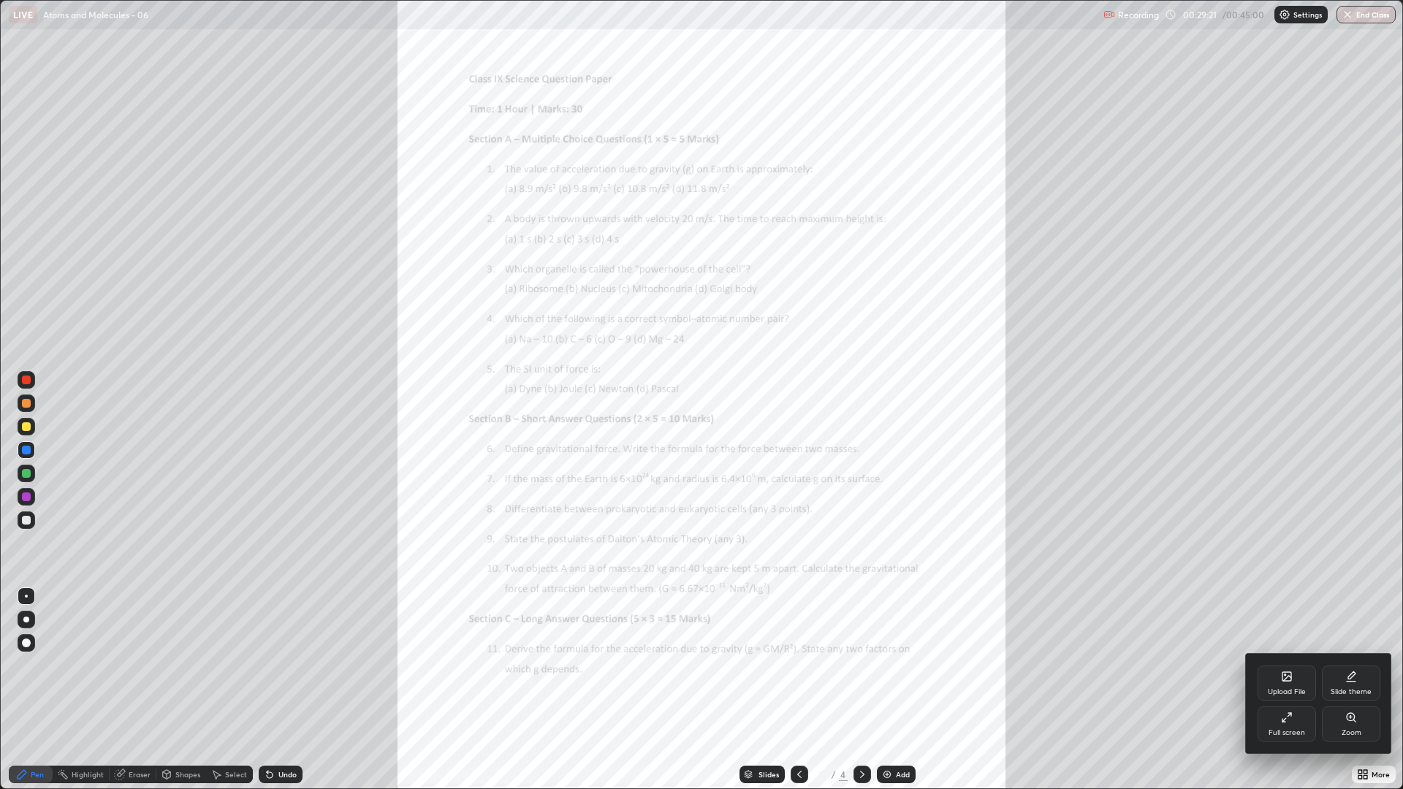
click at [1350, 665] on div "Zoom" at bounding box center [1351, 724] width 58 height 35
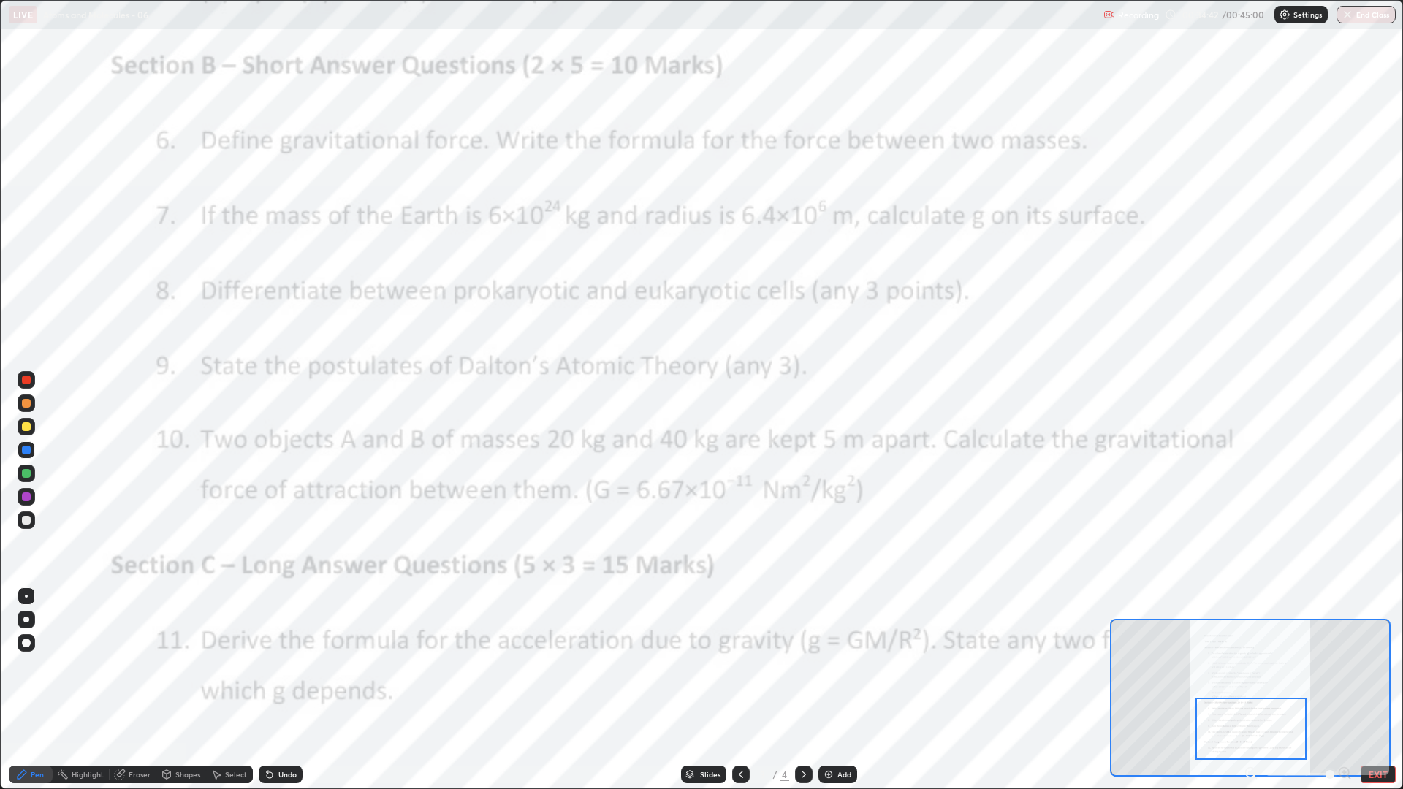
click at [798, 665] on icon at bounding box center [804, 775] width 12 height 12
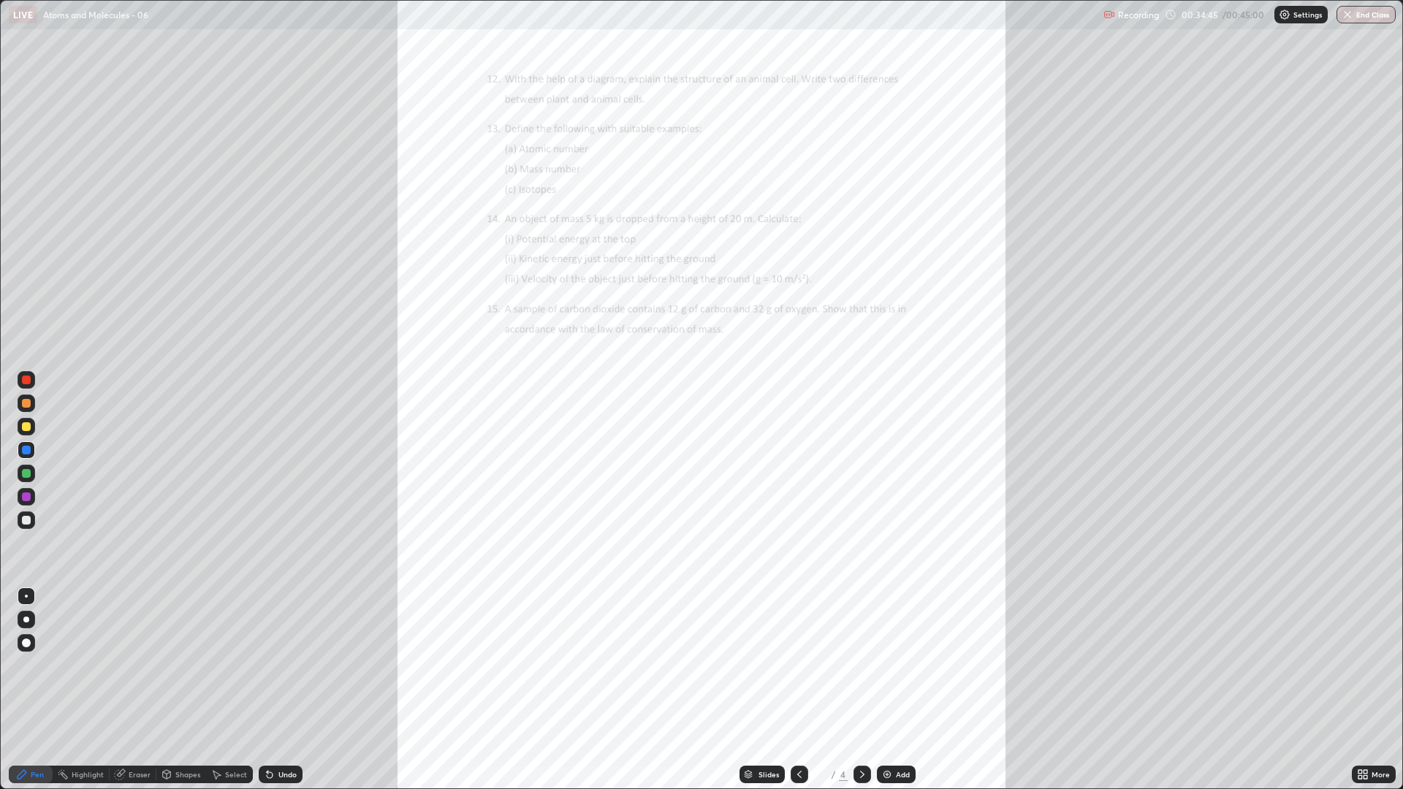
click at [1374, 665] on div "More" at bounding box center [1381, 774] width 18 height 7
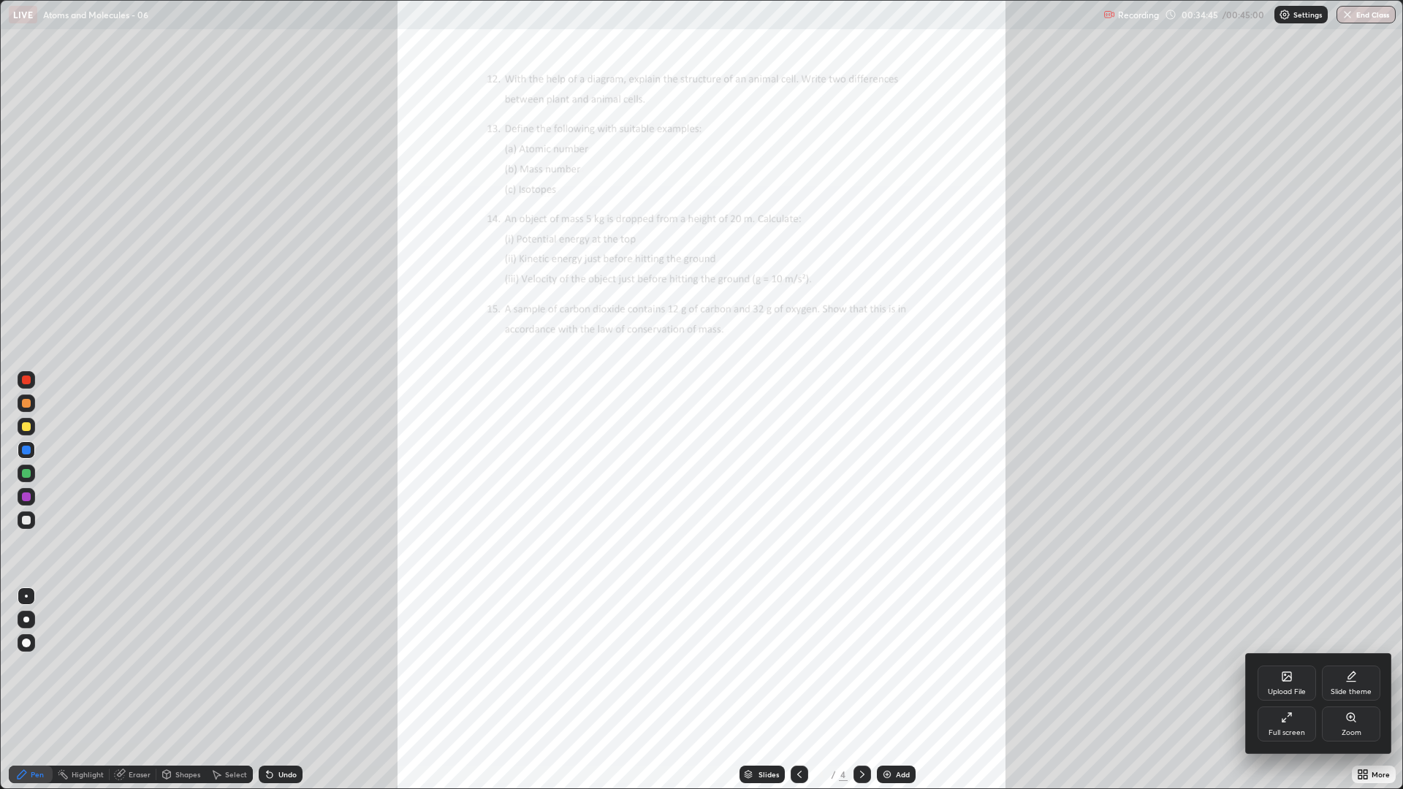
click at [1350, 665] on div "Zoom" at bounding box center [1352, 732] width 20 height 7
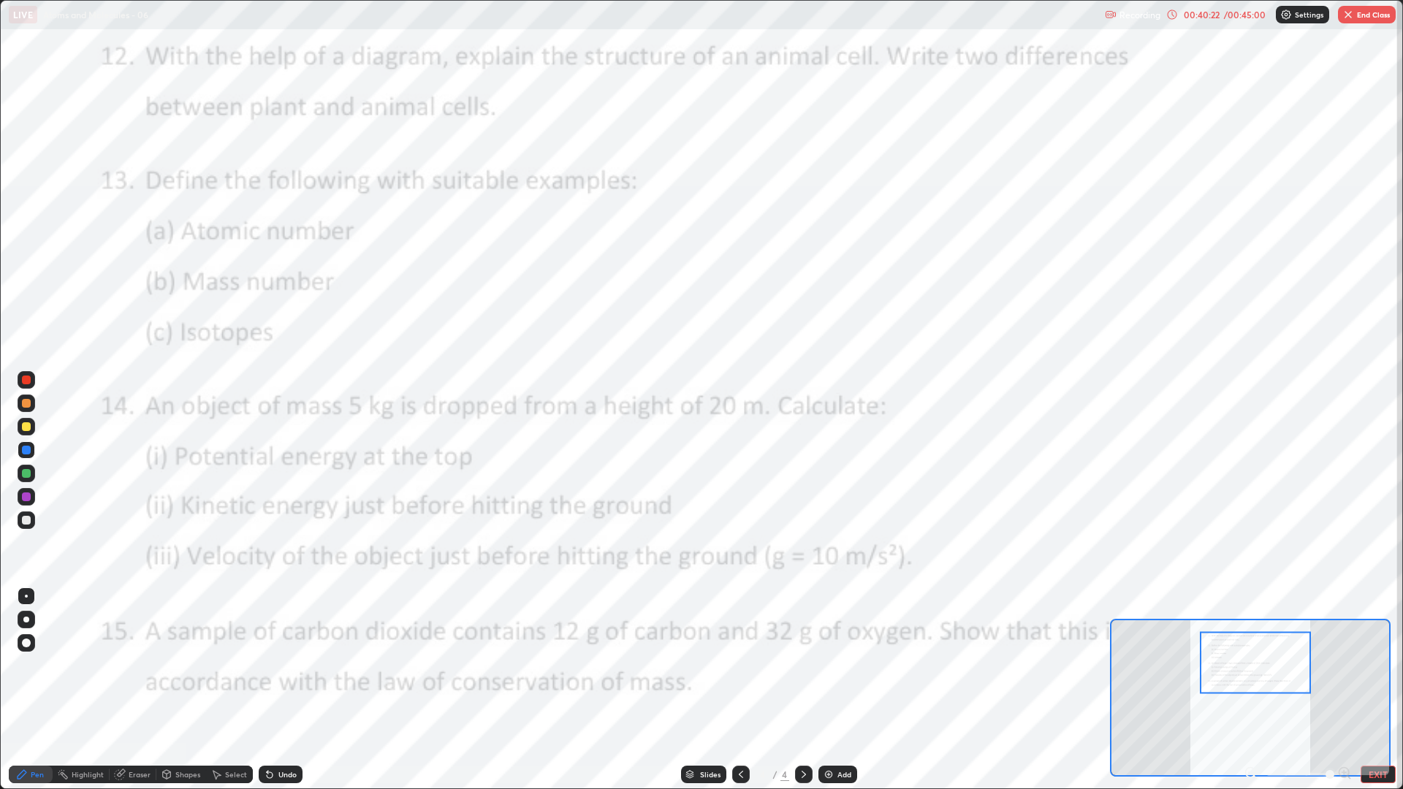
click at [1364, 21] on button "End Class" at bounding box center [1367, 15] width 58 height 18
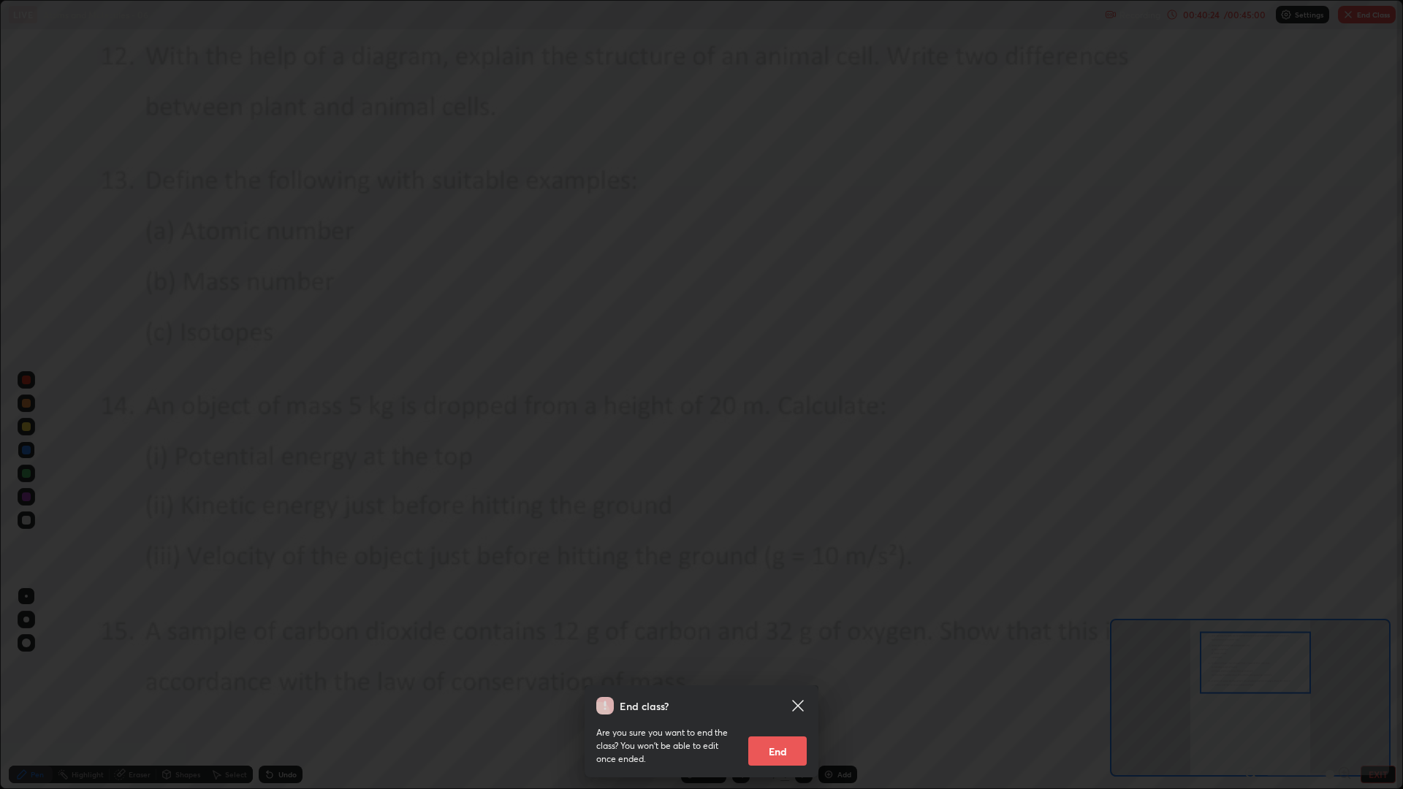
click at [798, 665] on button "End" at bounding box center [777, 751] width 58 height 29
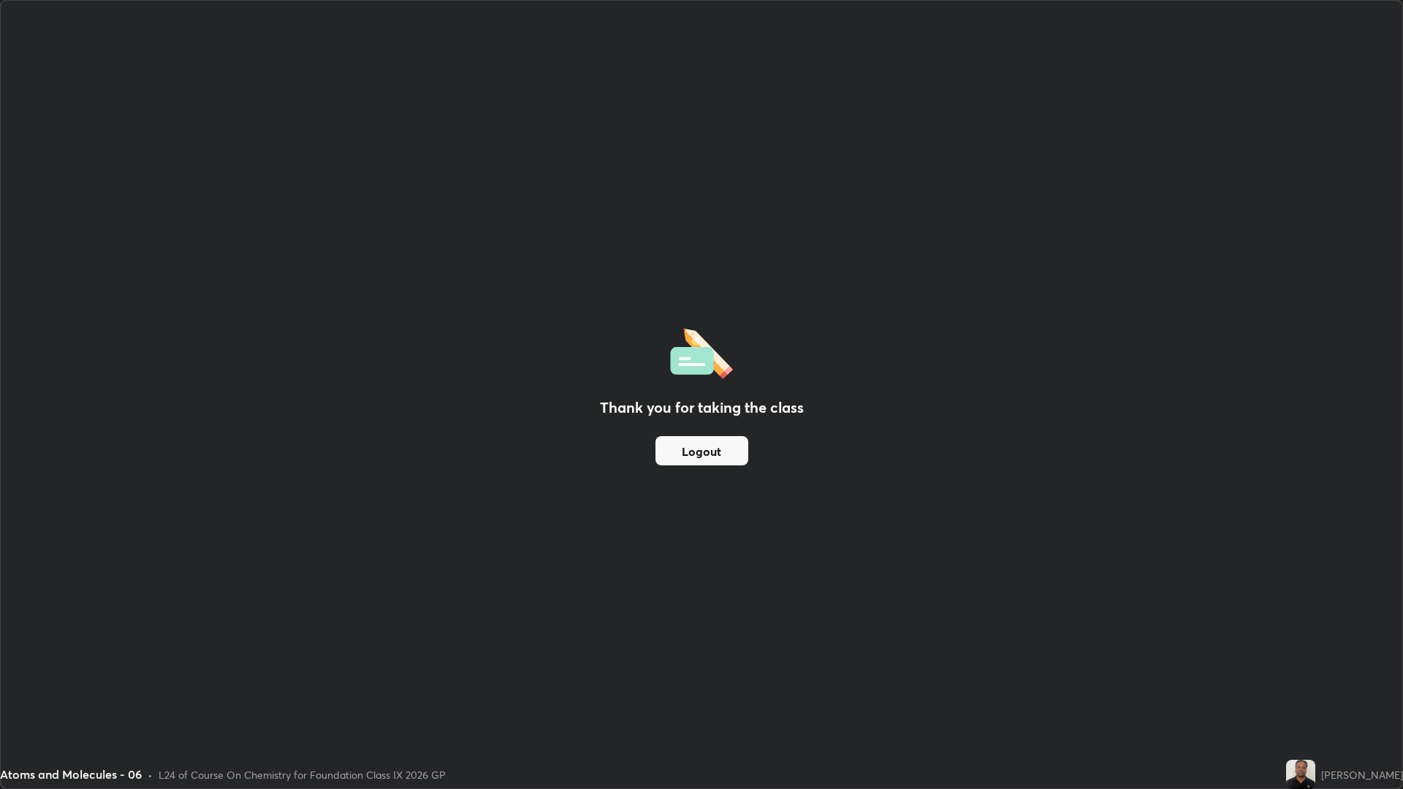
click at [705, 451] on button "Logout" at bounding box center [702, 450] width 93 height 29
click at [707, 452] on button "Logout" at bounding box center [702, 450] width 93 height 29
